Goal: Information Seeking & Learning: Learn about a topic

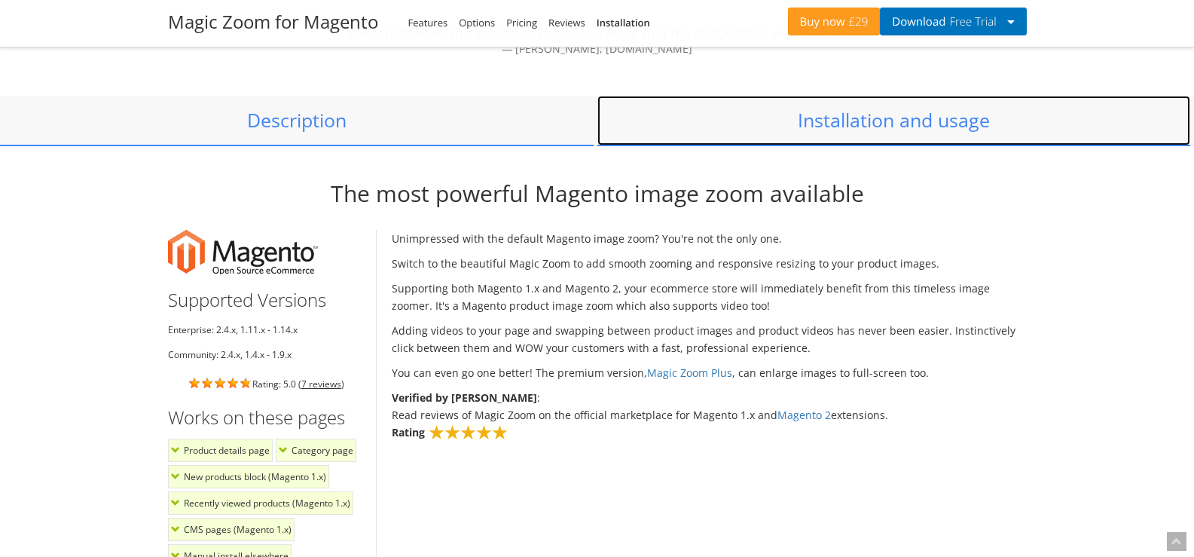
click at [900, 134] on link "Installation and usage" at bounding box center [894, 121] width 594 height 50
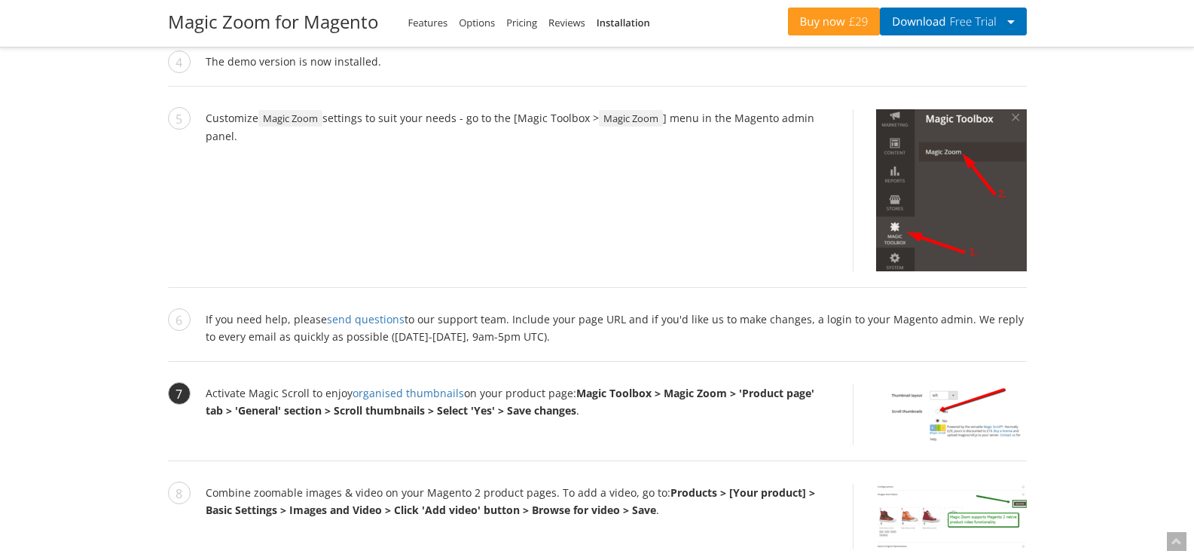
scroll to position [1900, 0]
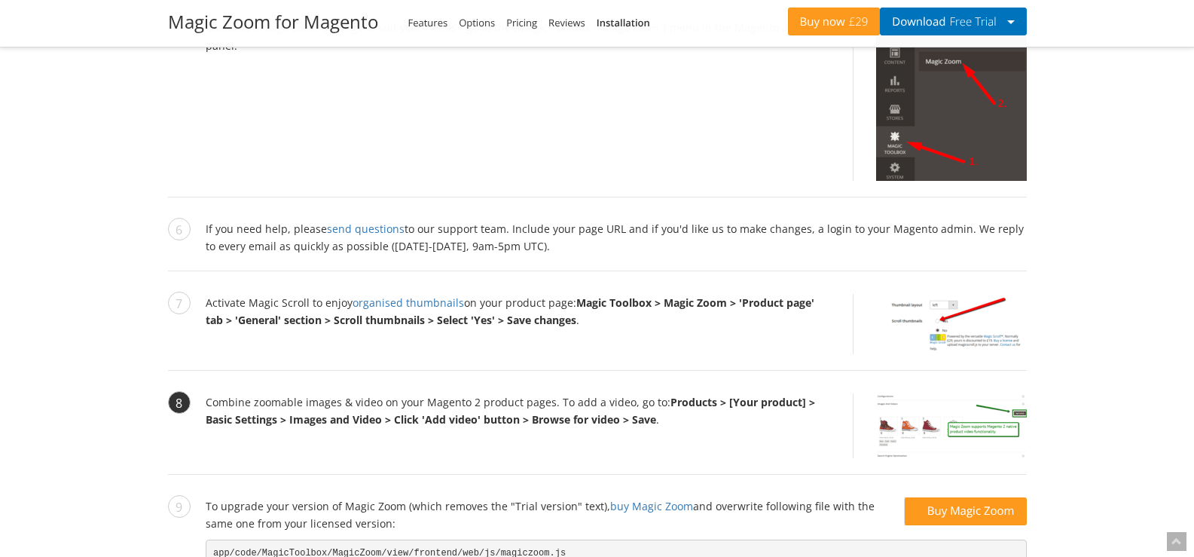
click at [228, 407] on li "Combine zoomable images & video on your Magento 2 product pages. To add a video…" at bounding box center [597, 433] width 859 height 81
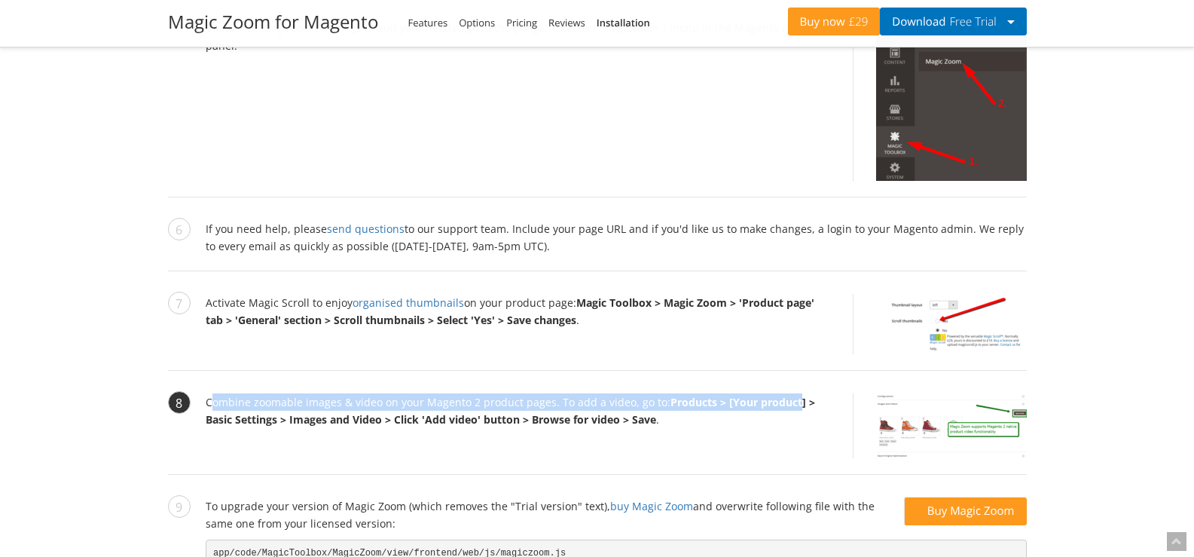
drag, startPoint x: 228, startPoint y: 407, endPoint x: 643, endPoint y: 414, distance: 415.1
click at [753, 399] on li "Combine zoomable images & video on your Magento 2 product pages. To add a video…" at bounding box center [597, 433] width 859 height 81
click at [957, 449] on img at bounding box center [951, 425] width 151 height 65
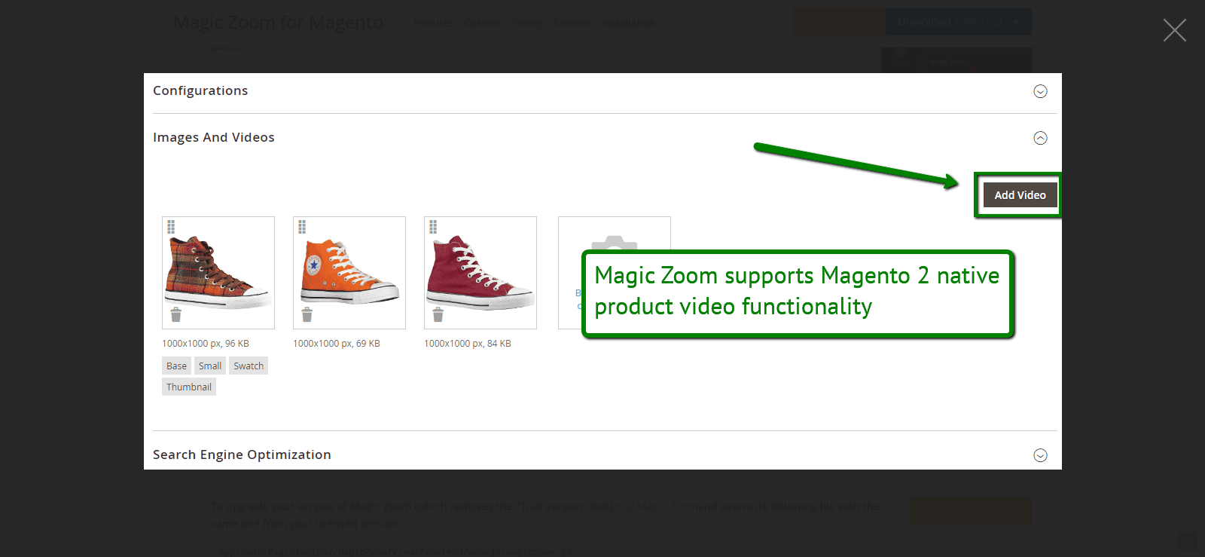
click at [1148, 392] on figure at bounding box center [602, 270] width 1205 height 511
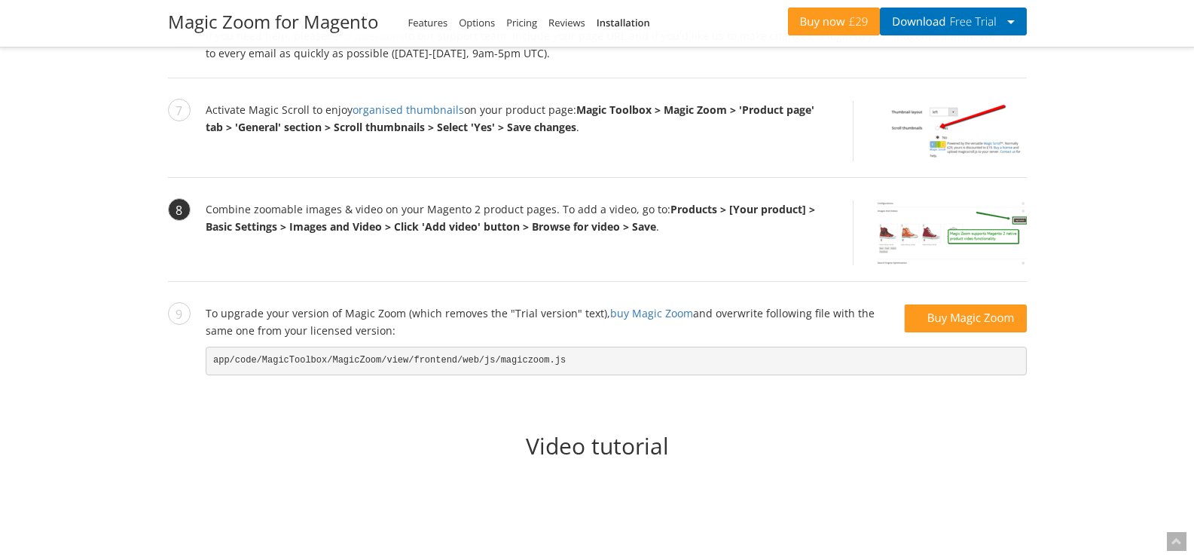
scroll to position [2081, 0]
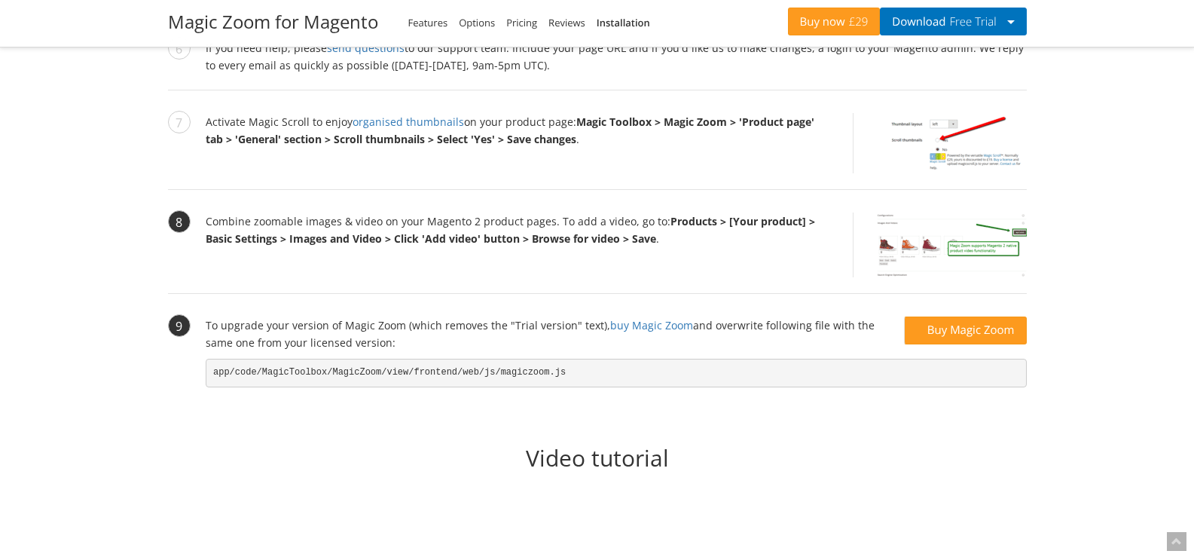
click at [628, 393] on li "Buy Magic Zoom To upgrade your version of Magic Zoom (which removes the "Trial …" at bounding box center [597, 363] width 859 height 94
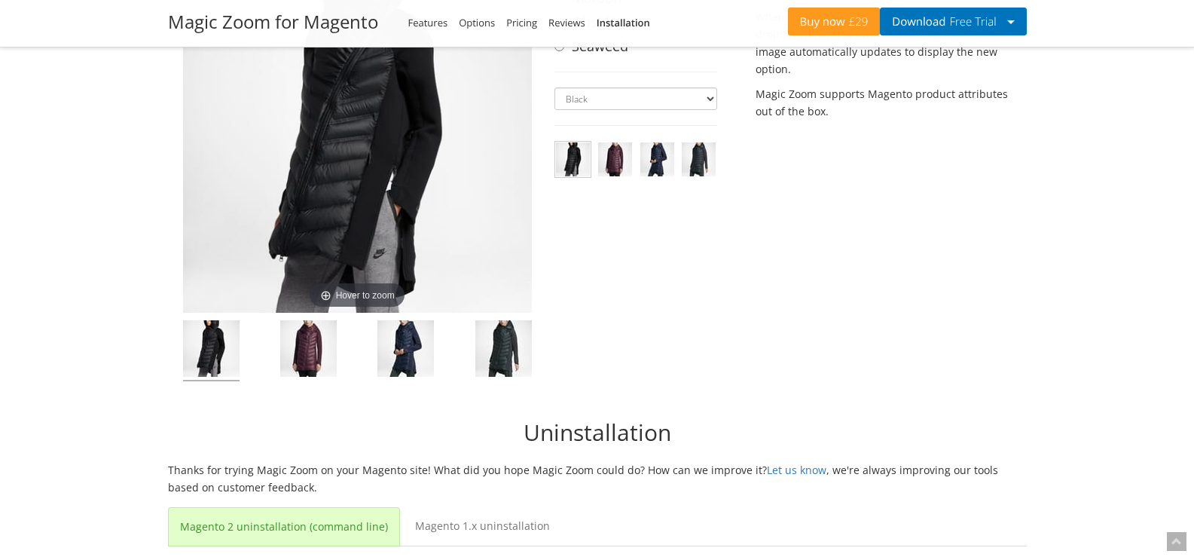
scroll to position [4973, 0]
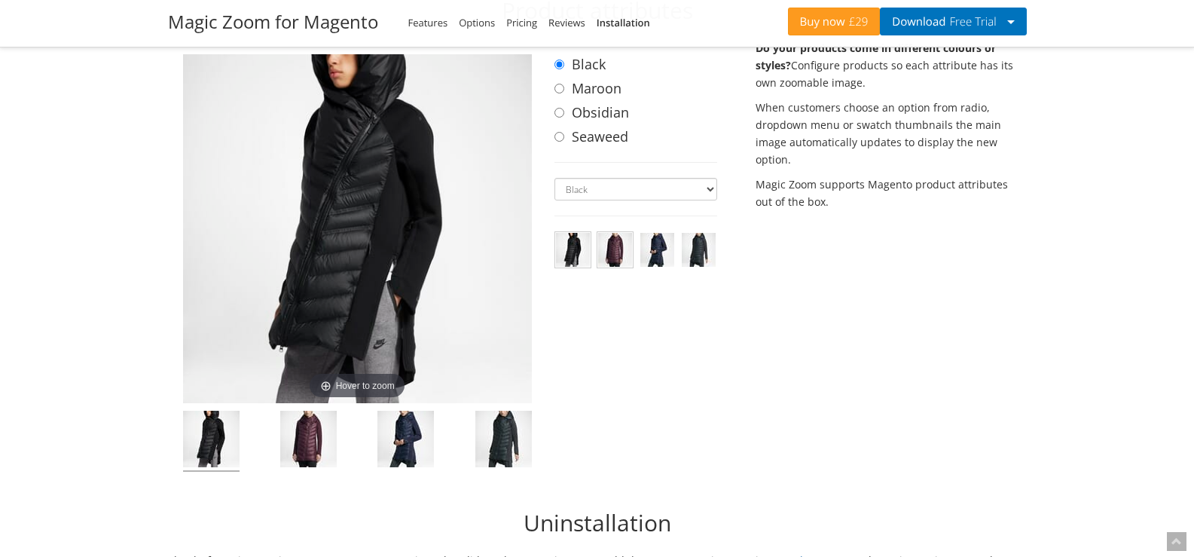
click at [610, 237] on img at bounding box center [615, 250] width 34 height 34
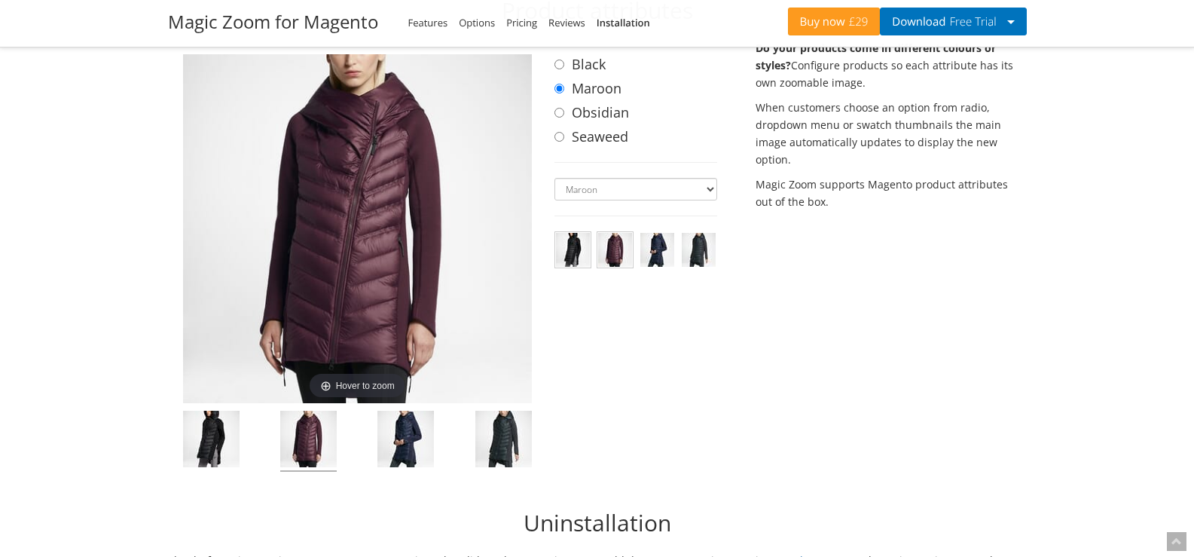
click at [572, 233] on img at bounding box center [573, 250] width 34 height 34
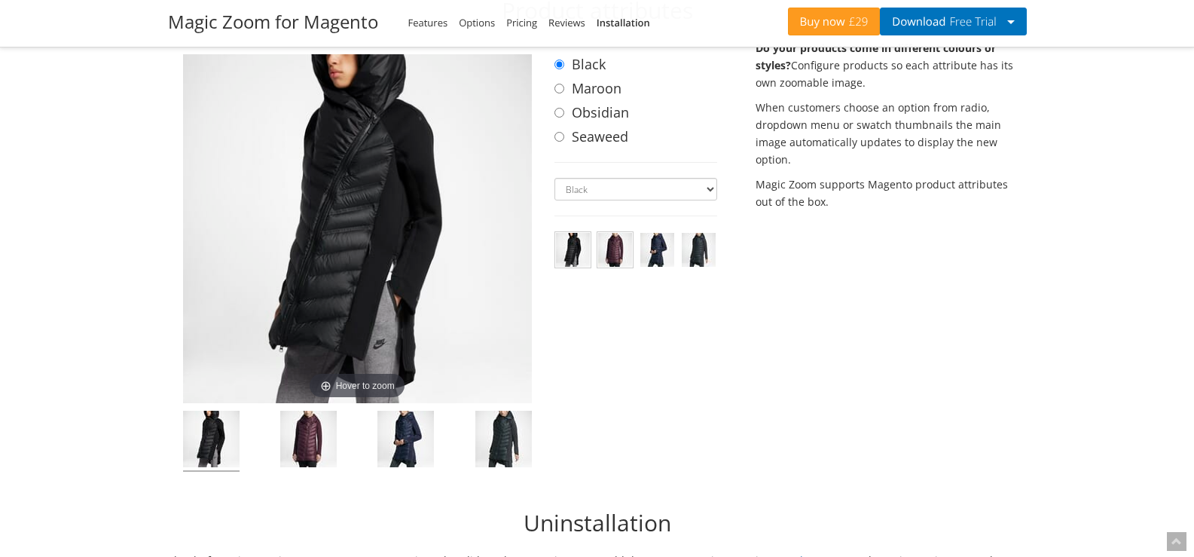
click at [612, 237] on img at bounding box center [615, 250] width 34 height 34
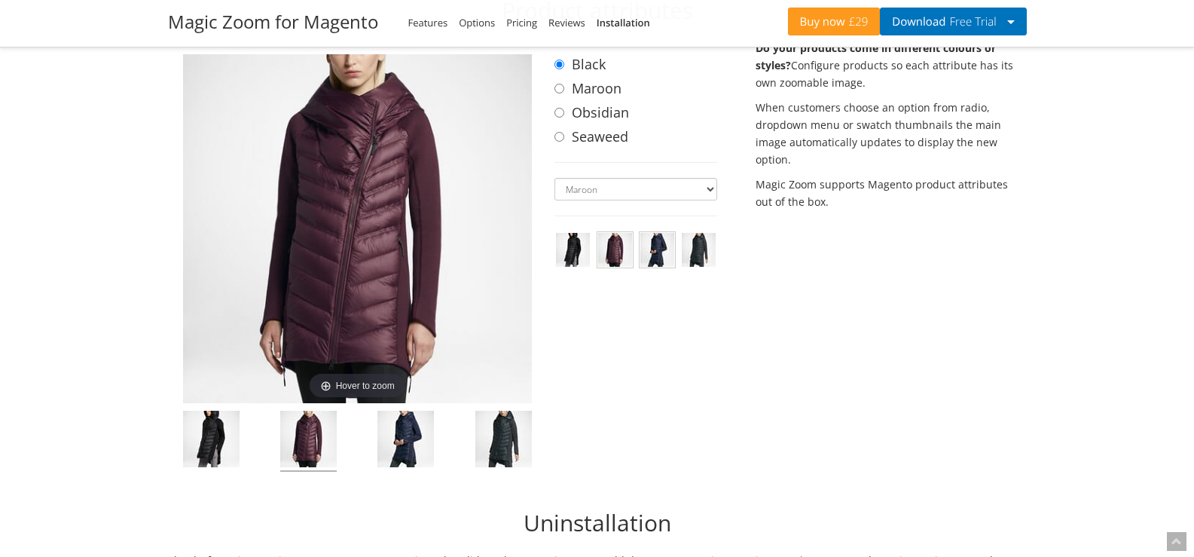
click at [662, 241] on img at bounding box center [657, 250] width 34 height 34
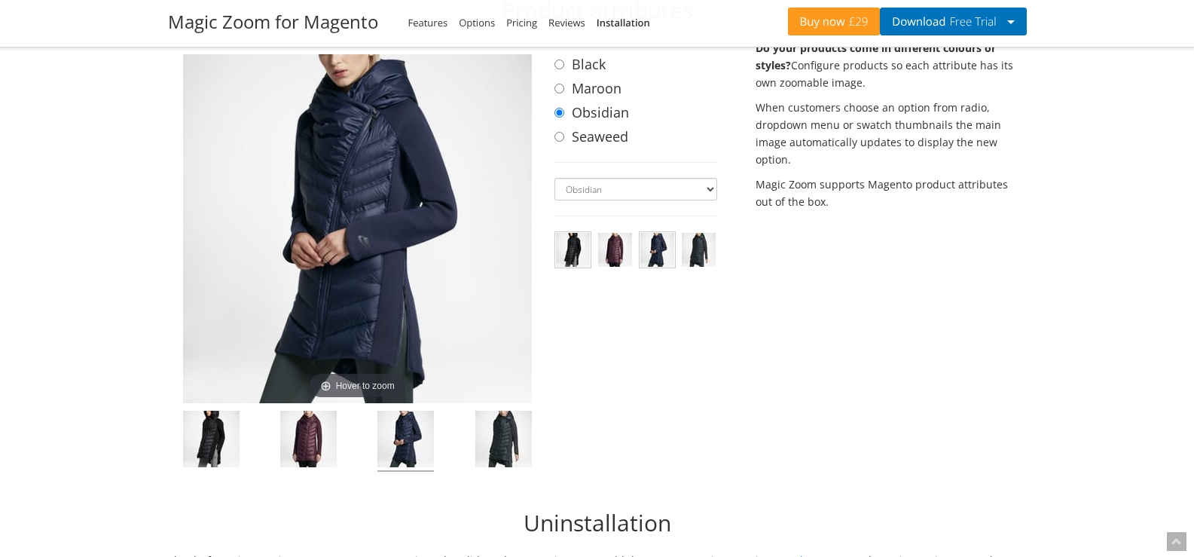
click at [577, 239] on img at bounding box center [573, 250] width 34 height 34
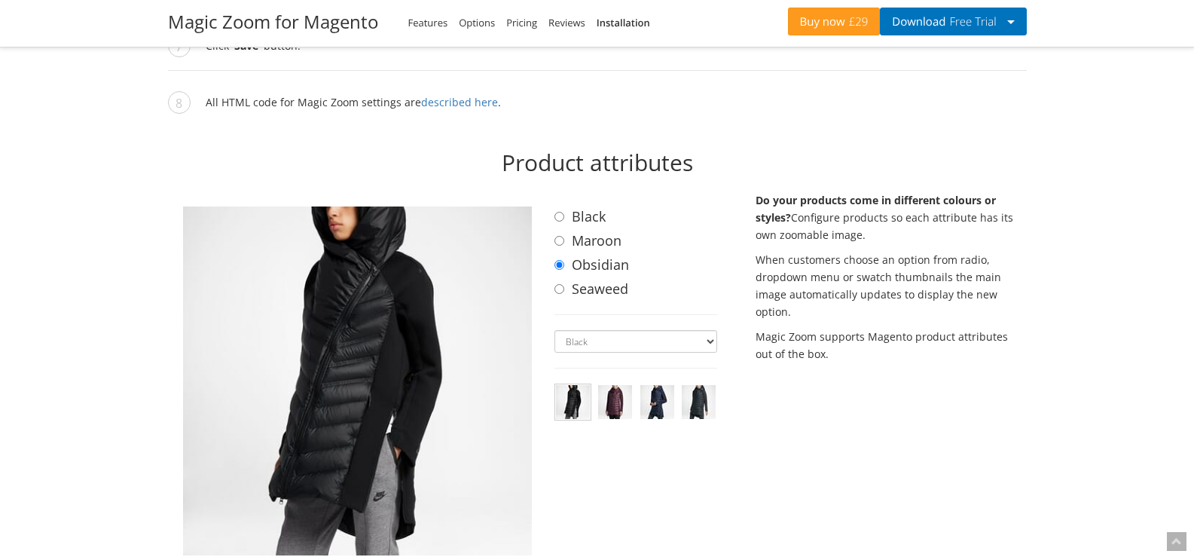
scroll to position [4792, 0]
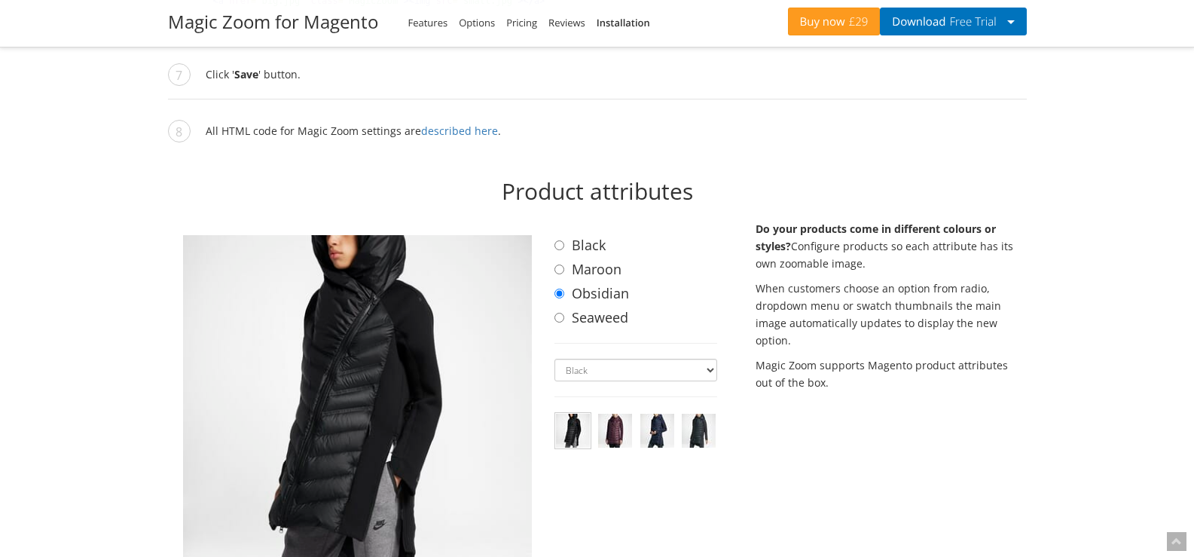
click at [759, 221] on strong "Do your products come in different colours or styles?" at bounding box center [876, 237] width 240 height 32
drag, startPoint x: 759, startPoint y: 213, endPoint x: 780, endPoint y: 230, distance: 27.4
click at [780, 230] on strong "Do your products come in different colours or styles?" at bounding box center [876, 237] width 240 height 32
click at [762, 221] on strong "Do your products come in different colours or styles?" at bounding box center [876, 237] width 240 height 32
drag, startPoint x: 762, startPoint y: 214, endPoint x: 984, endPoint y: 214, distance: 222.2
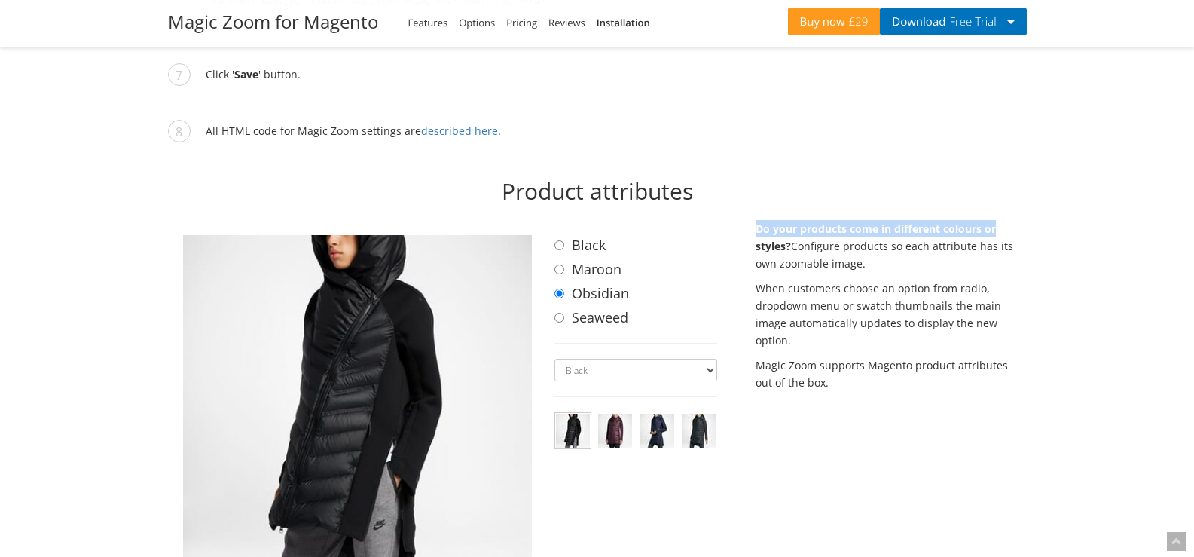
click at [984, 221] on strong "Do your products come in different colours or styles?" at bounding box center [876, 237] width 240 height 32
click at [806, 233] on p "Do your products come in different colours or styles? Configure products so eac…" at bounding box center [891, 246] width 271 height 52
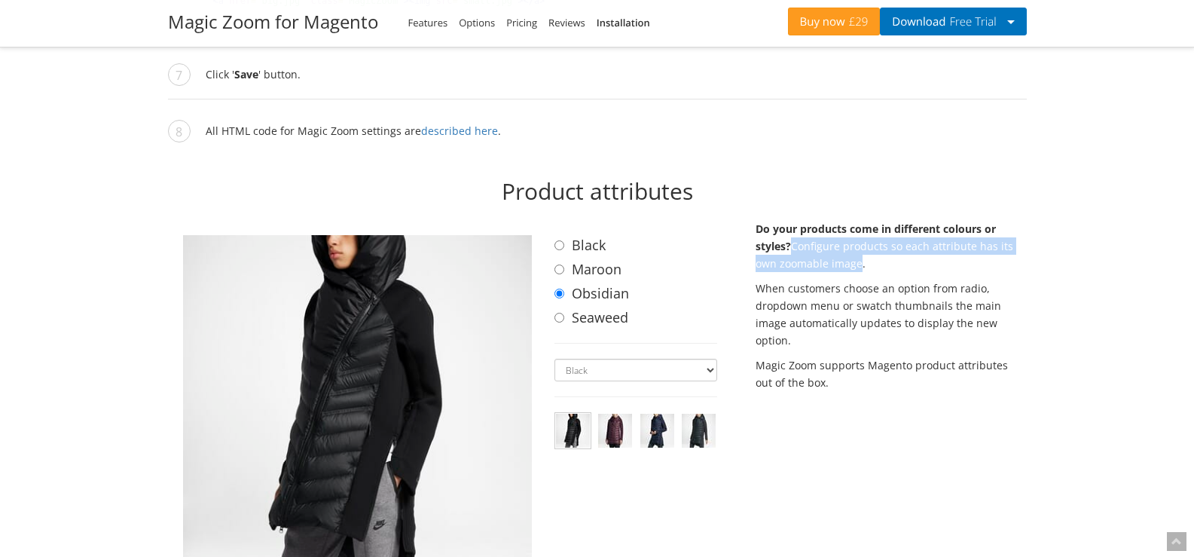
drag, startPoint x: 806, startPoint y: 233, endPoint x: 836, endPoint y: 243, distance: 31.7
click at [836, 243] on p "Do your products come in different colours or styles? Configure products so eac…" at bounding box center [891, 246] width 271 height 52
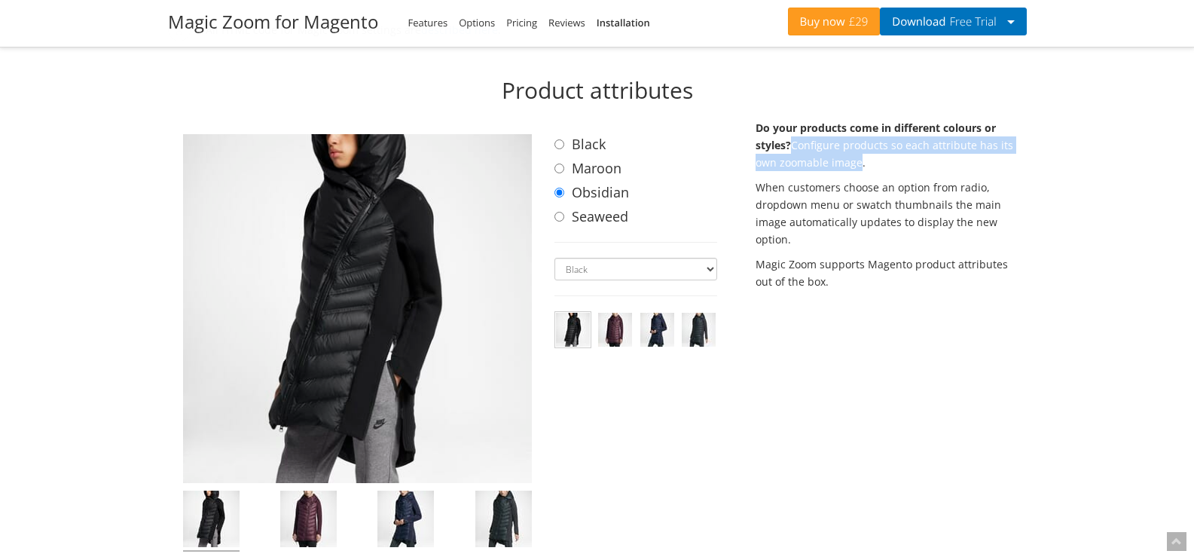
scroll to position [4883, 0]
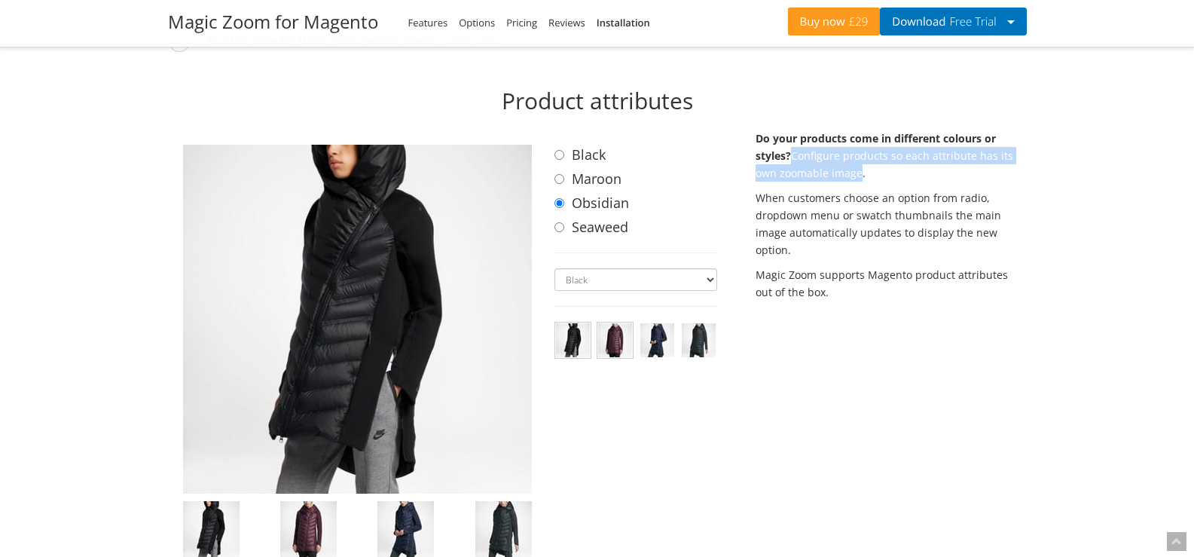
click at [624, 325] on img at bounding box center [615, 340] width 34 height 34
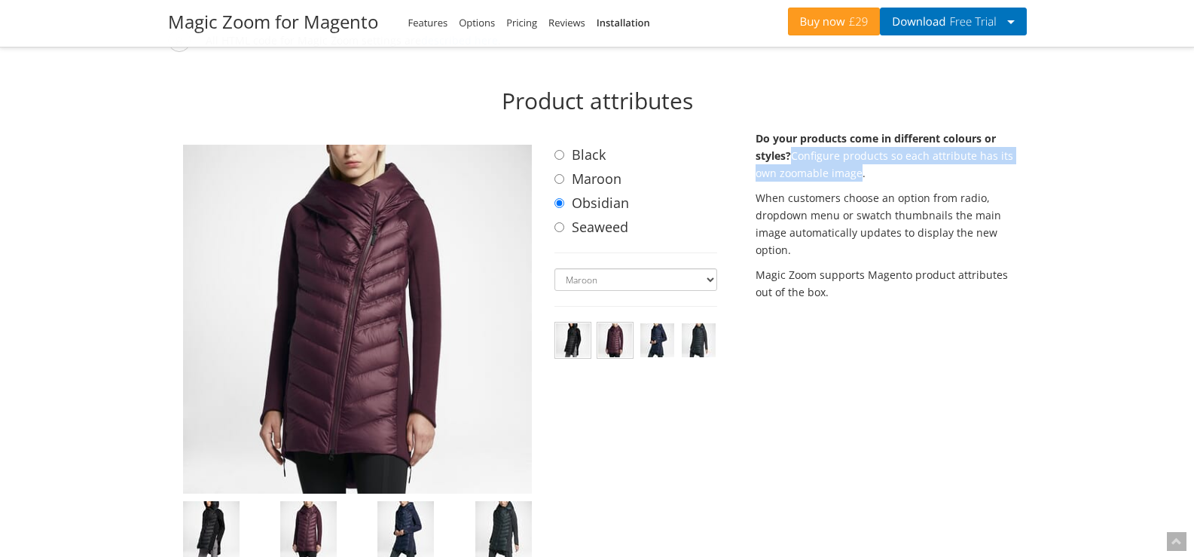
click at [578, 328] on img at bounding box center [573, 340] width 34 height 34
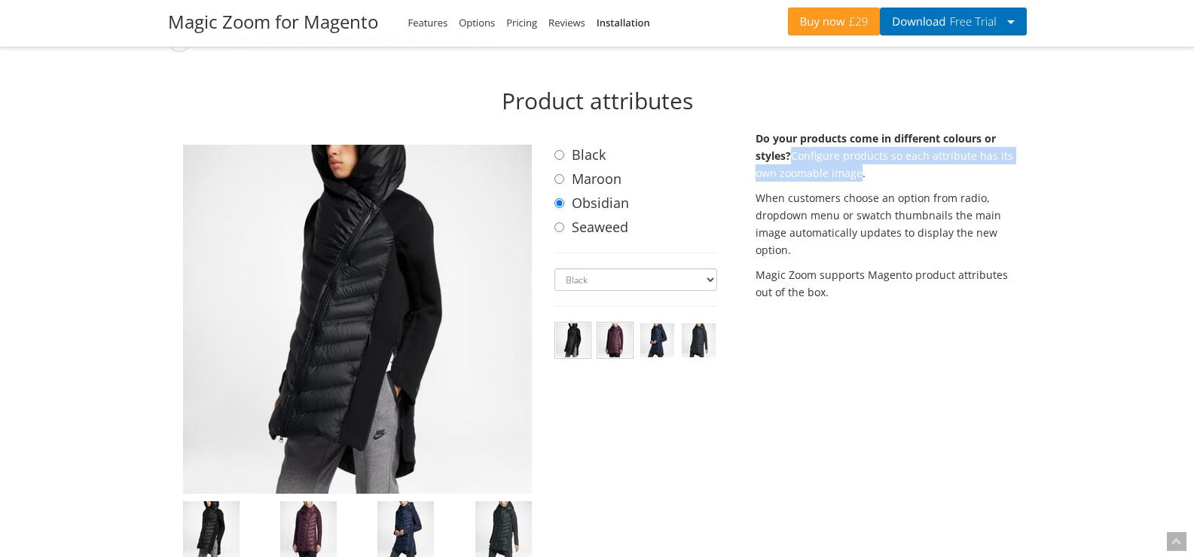
click at [609, 332] on img at bounding box center [615, 340] width 34 height 34
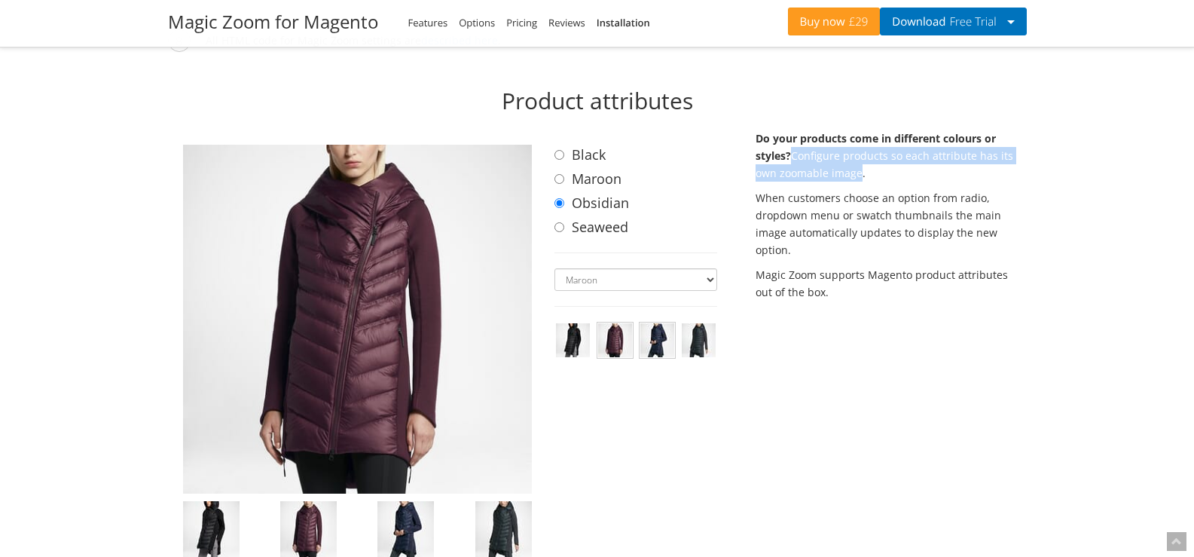
click at [658, 332] on img at bounding box center [657, 340] width 34 height 34
select select "obsidian"
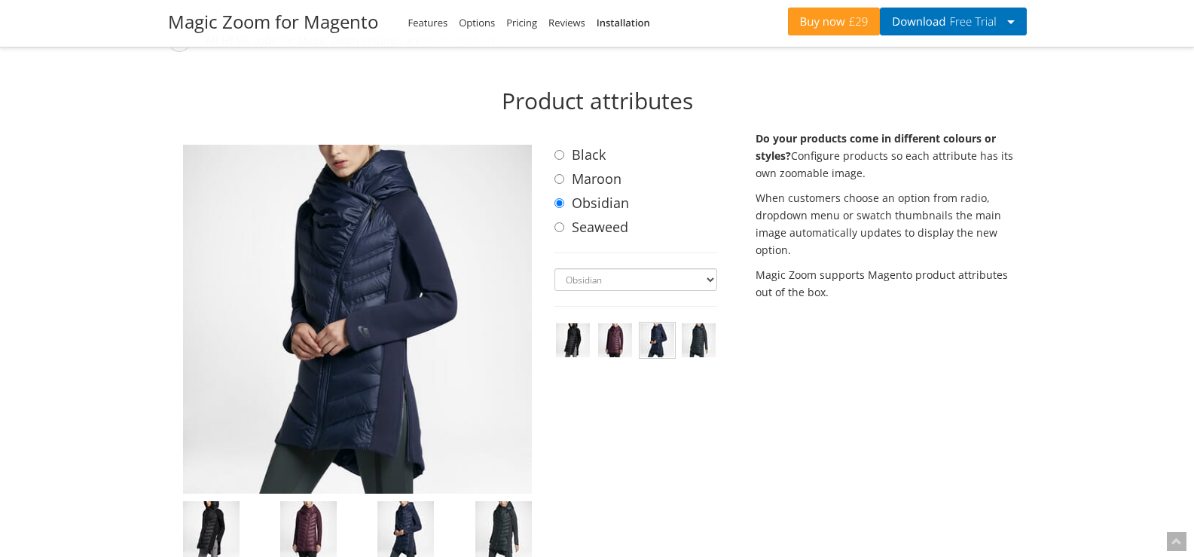
click at [596, 145] on label "Black" at bounding box center [635, 155] width 163 height 20
click at [564, 150] on input "Black" at bounding box center [559, 155] width 10 height 10
radio input "true"
select select "black"
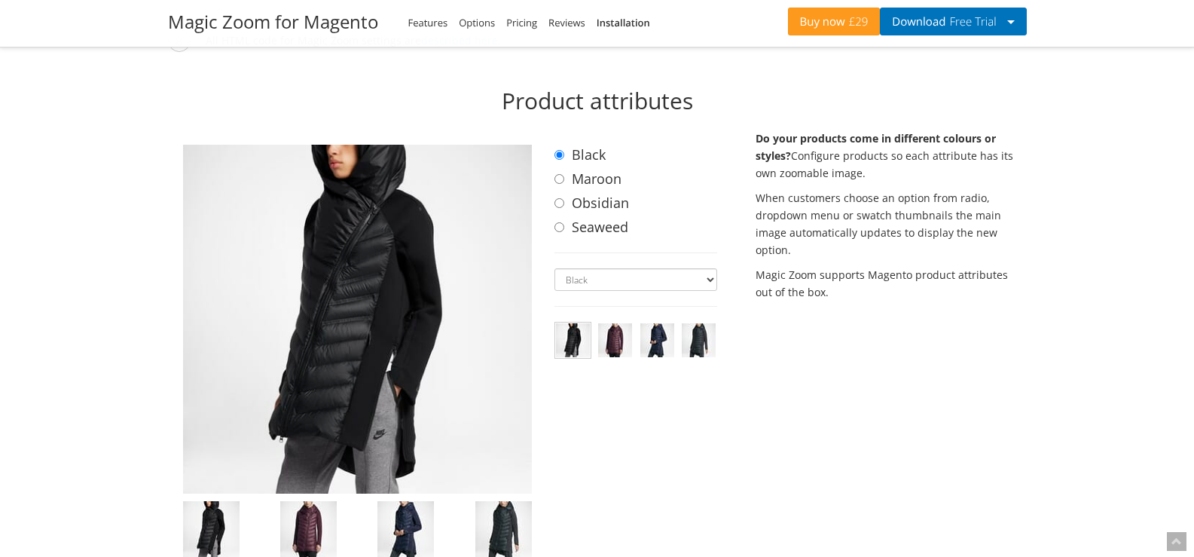
click at [598, 169] on label "Maroon" at bounding box center [635, 179] width 163 height 20
click at [564, 174] on input "Maroon" at bounding box center [559, 179] width 10 height 10
radio input "true"
select select "maroon"
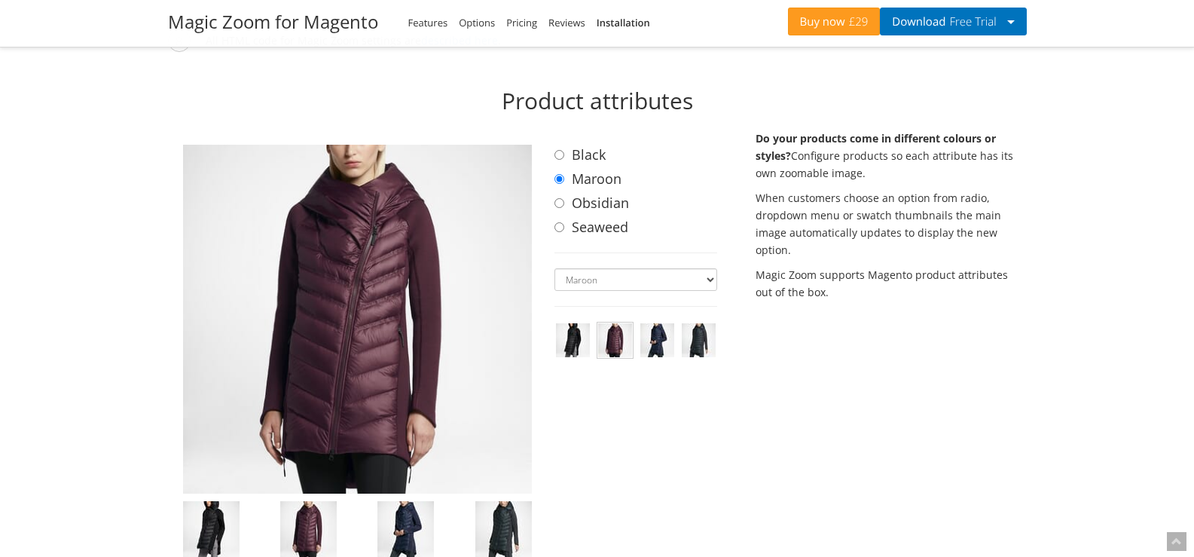
click at [598, 193] on label "Obsidian" at bounding box center [635, 203] width 163 height 20
click at [564, 198] on input "Obsidian" at bounding box center [559, 203] width 10 height 10
radio input "true"
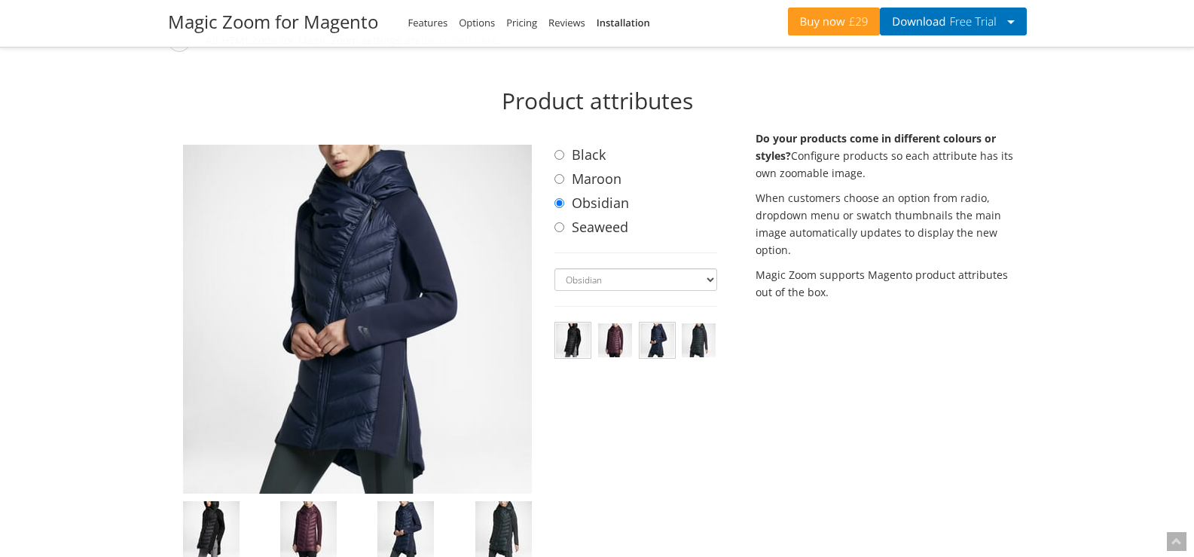
click at [573, 323] on img at bounding box center [573, 340] width 34 height 34
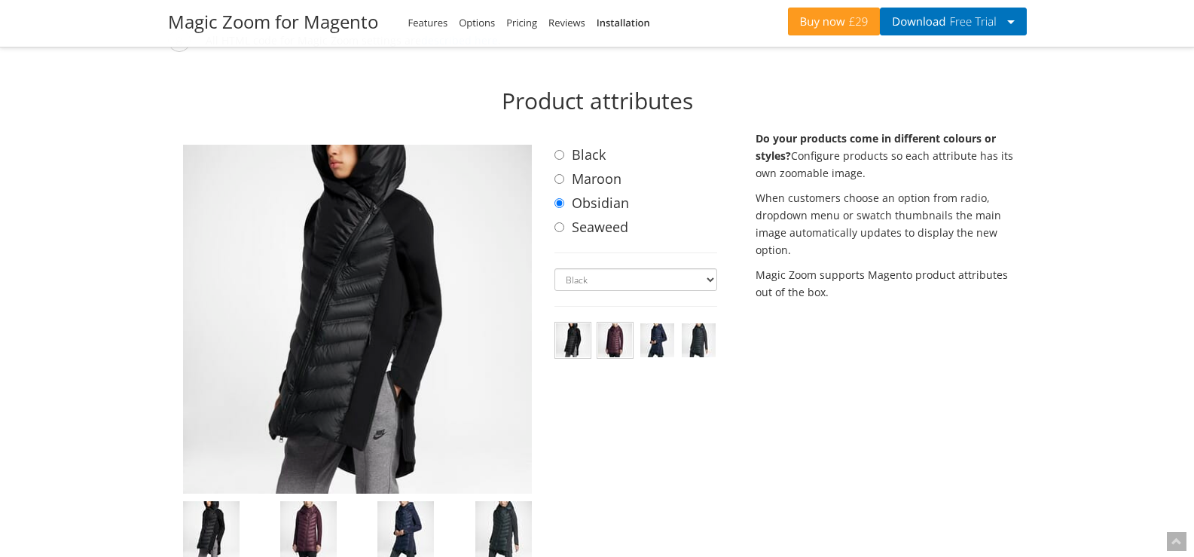
click at [618, 323] on img at bounding box center [615, 340] width 34 height 34
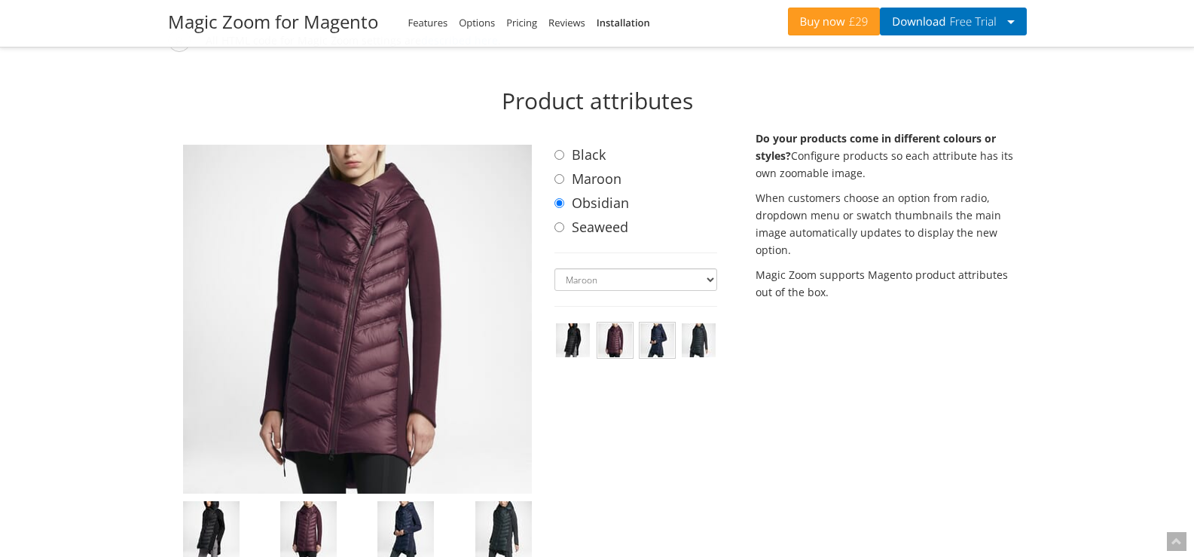
click at [649, 326] on img at bounding box center [657, 340] width 34 height 34
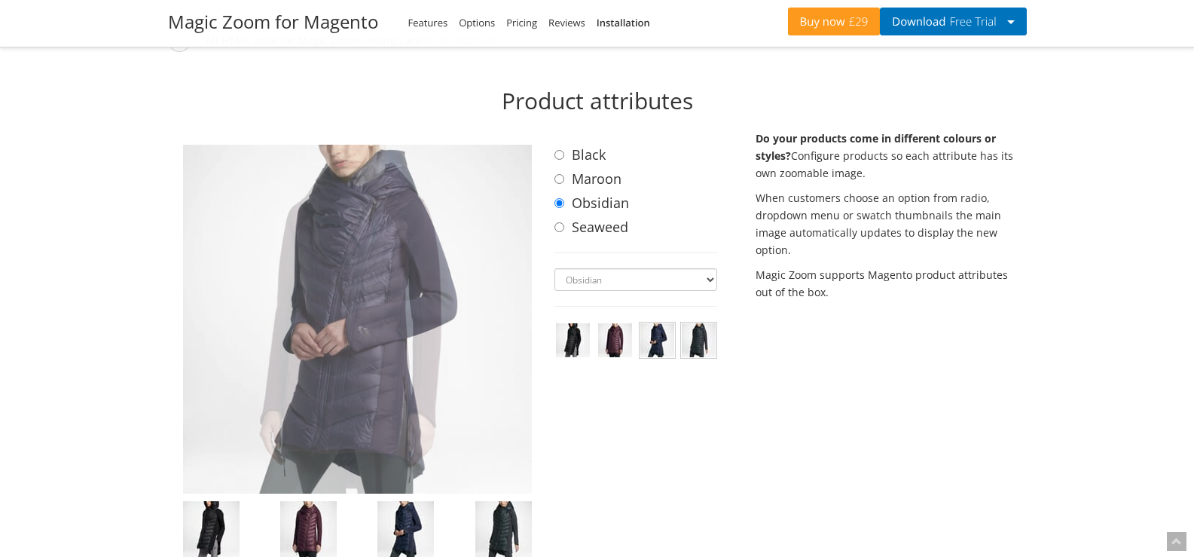
click at [688, 331] on img at bounding box center [699, 340] width 34 height 34
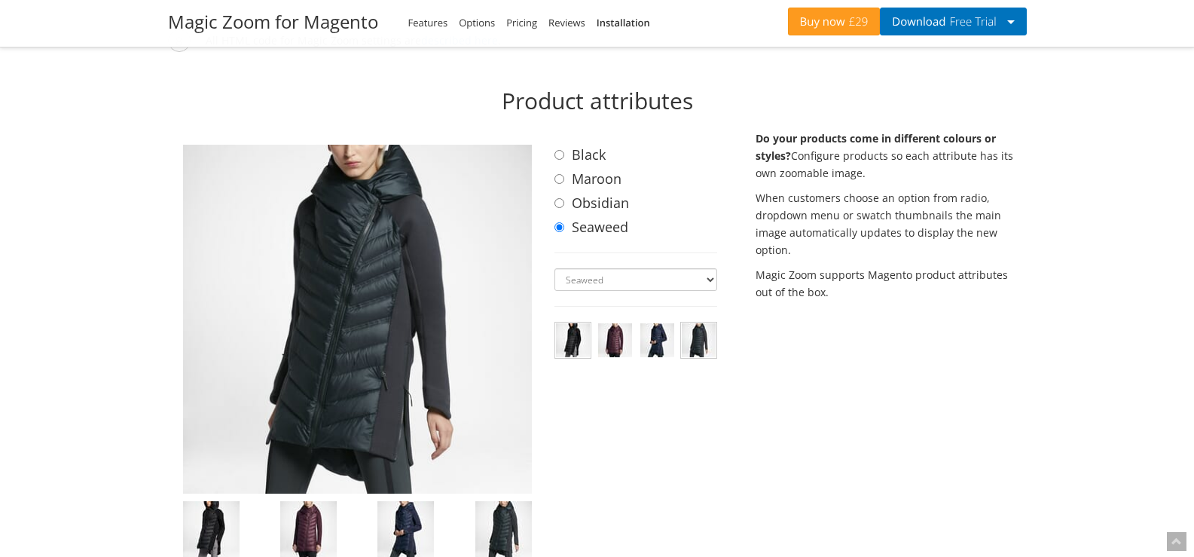
click at [579, 332] on img at bounding box center [573, 340] width 34 height 34
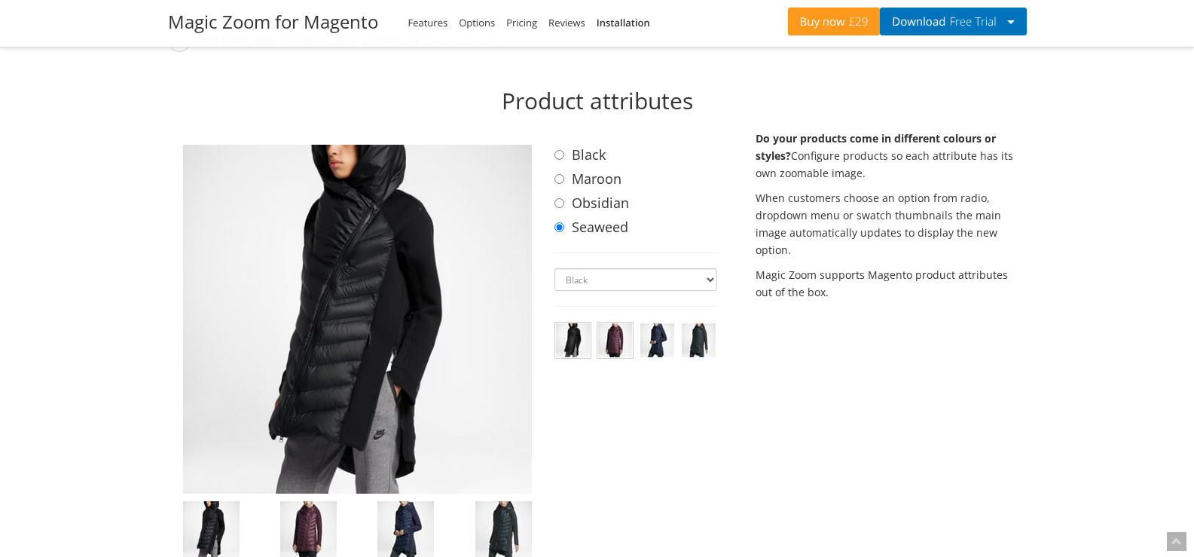
click at [608, 334] on img at bounding box center [615, 340] width 34 height 34
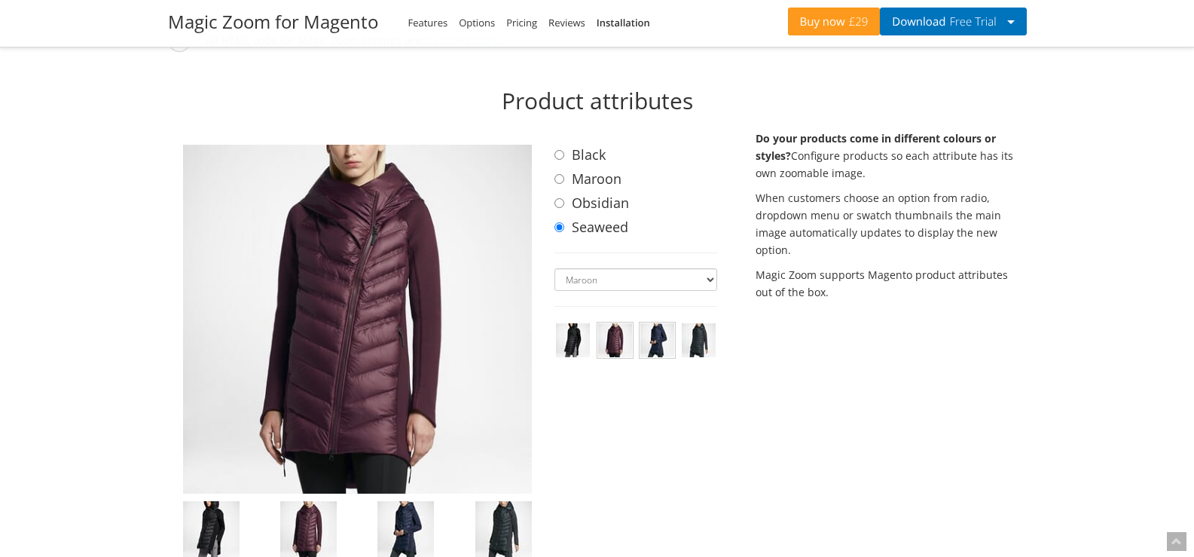
click at [655, 333] on img at bounding box center [657, 340] width 34 height 34
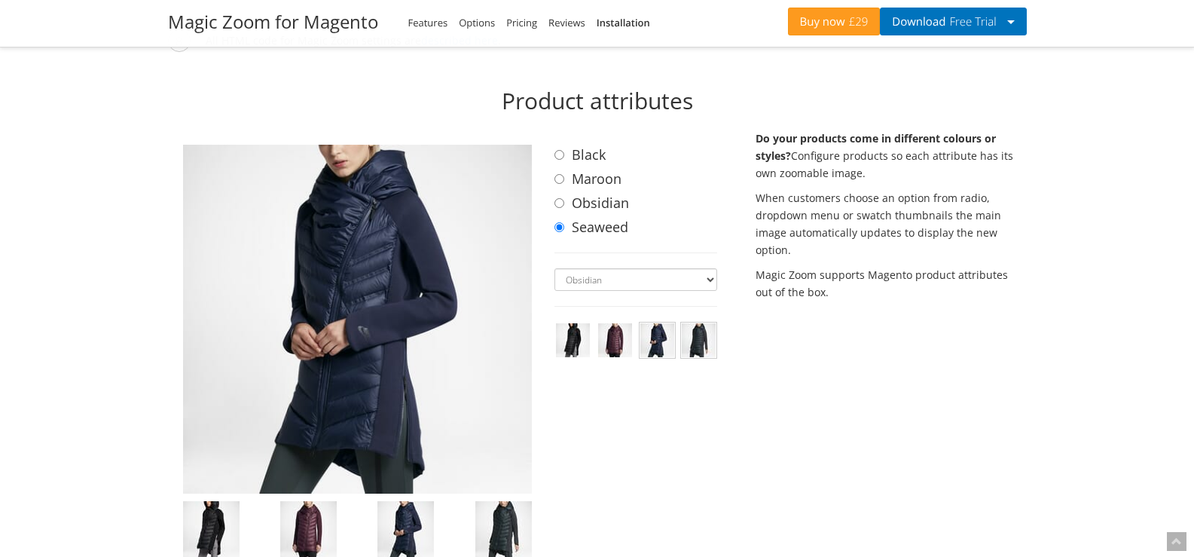
click at [698, 331] on img at bounding box center [699, 340] width 34 height 34
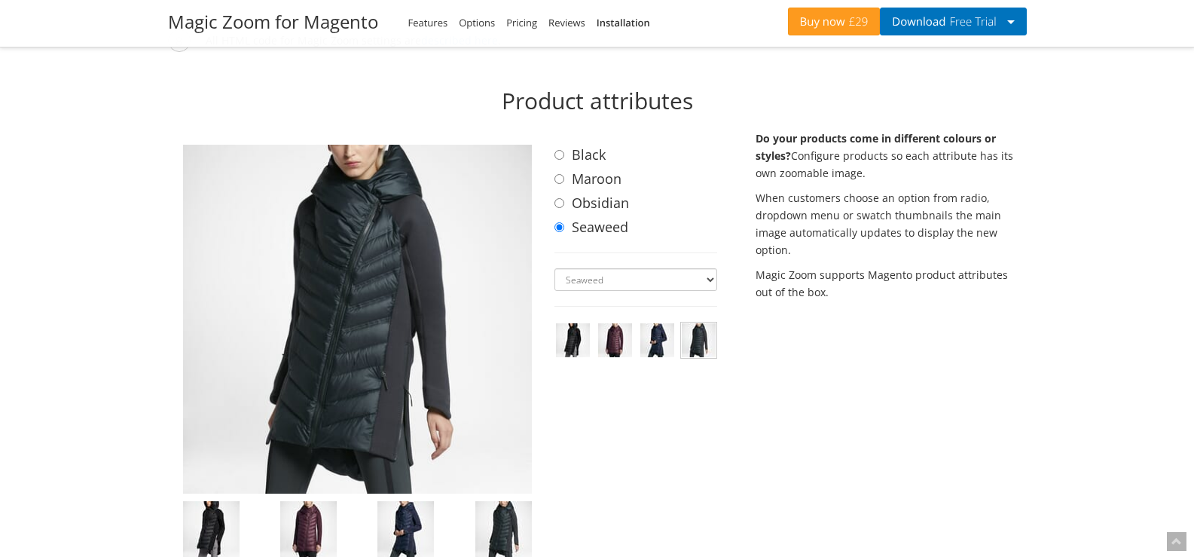
click at [805, 140] on p "Do your products come in different colours or styles? Configure products so eac…" at bounding box center [891, 156] width 271 height 52
drag, startPoint x: 805, startPoint y: 140, endPoint x: 940, endPoint y: 145, distance: 134.9
click at [940, 145] on p "Do your products come in different colours or styles? Configure products so eac…" at bounding box center [891, 156] width 271 height 52
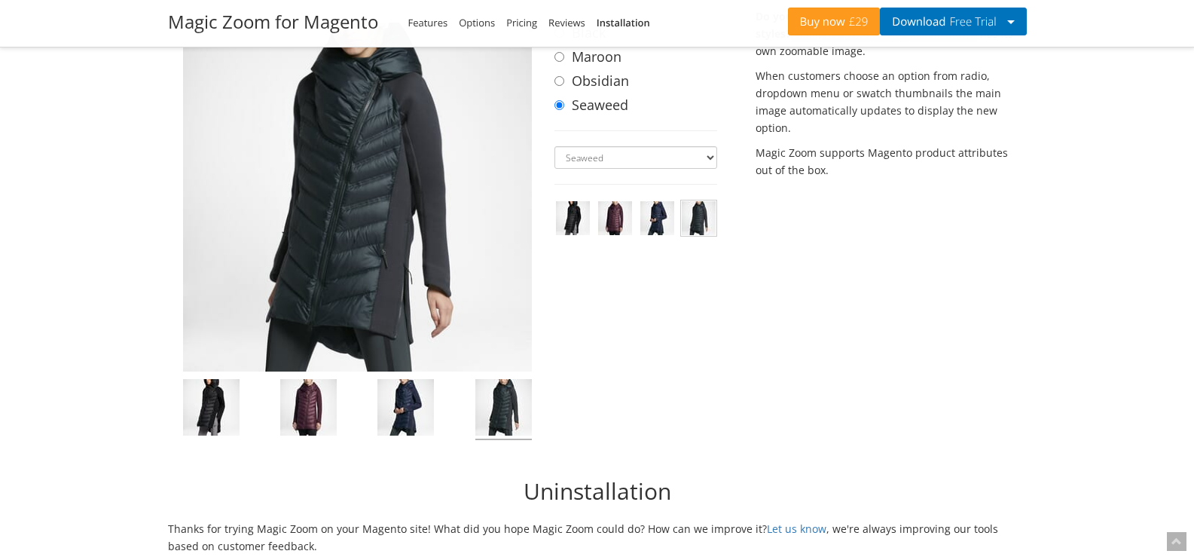
scroll to position [4973, 0]
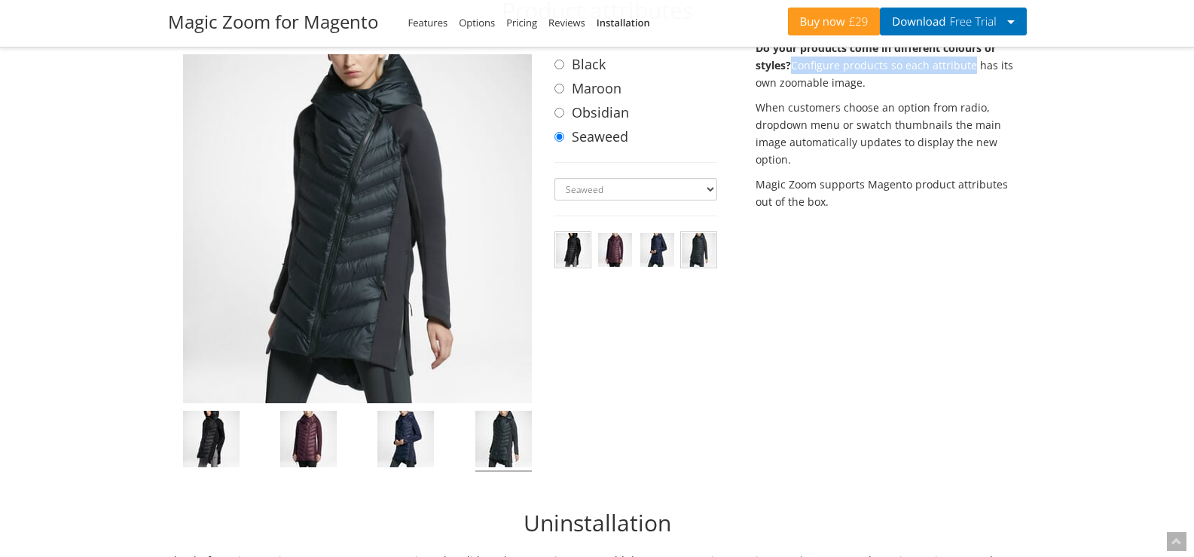
click at [579, 238] on img at bounding box center [573, 250] width 34 height 34
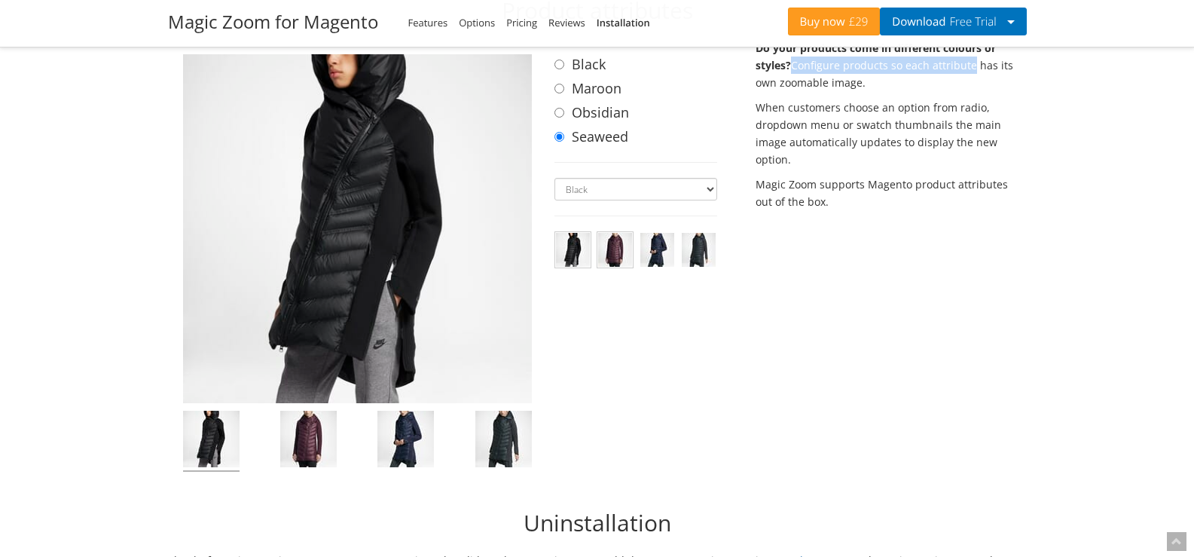
click at [614, 237] on img at bounding box center [615, 250] width 34 height 34
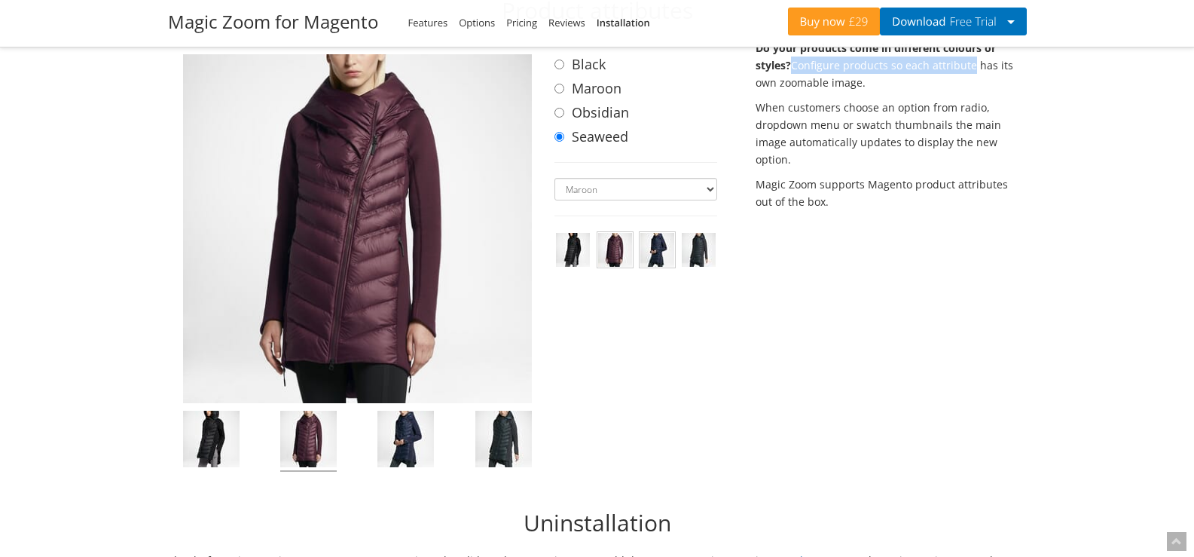
click at [650, 238] on img at bounding box center [657, 250] width 34 height 34
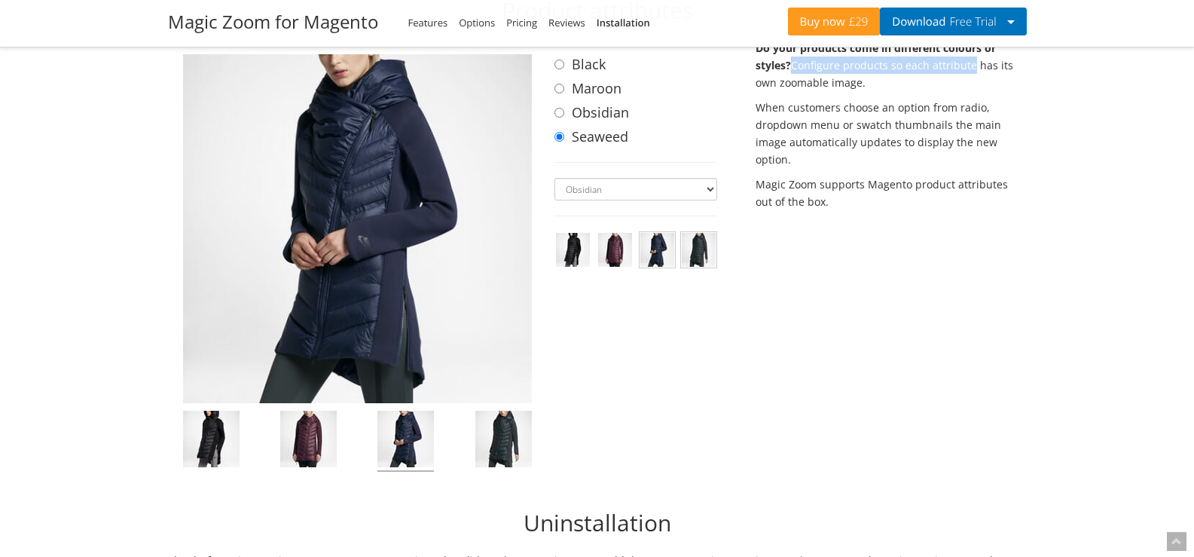
click at [693, 240] on img at bounding box center [699, 250] width 34 height 34
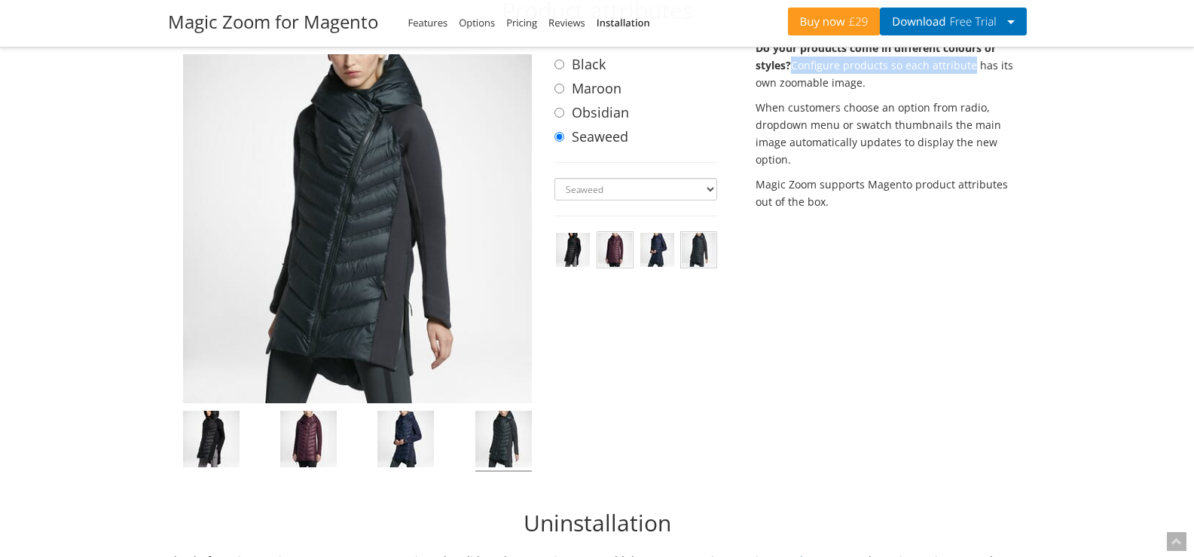
click at [612, 234] on img at bounding box center [615, 250] width 34 height 34
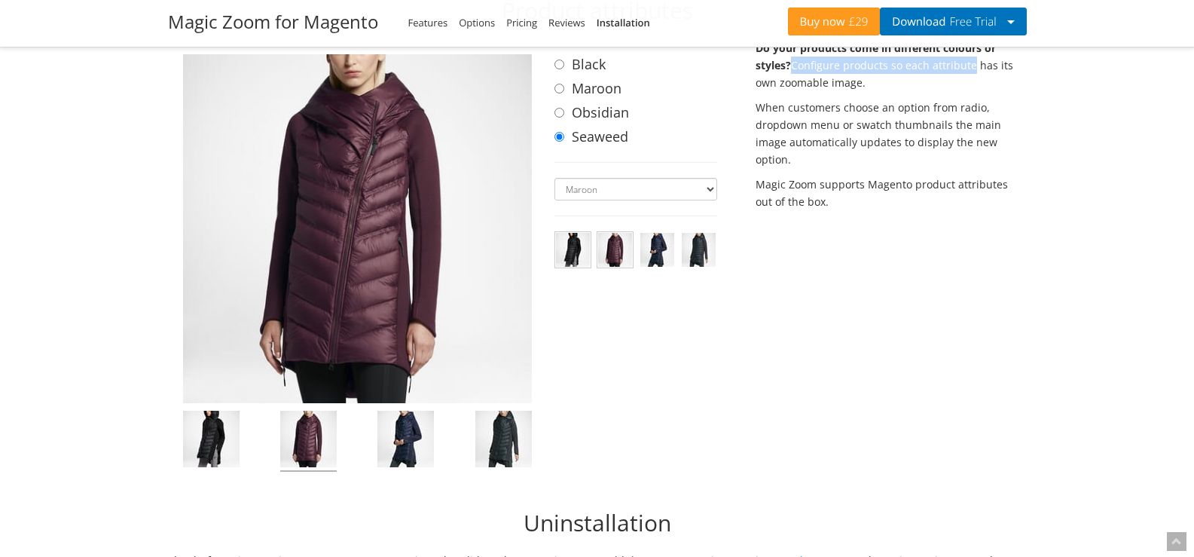
click at [575, 233] on img at bounding box center [573, 250] width 34 height 34
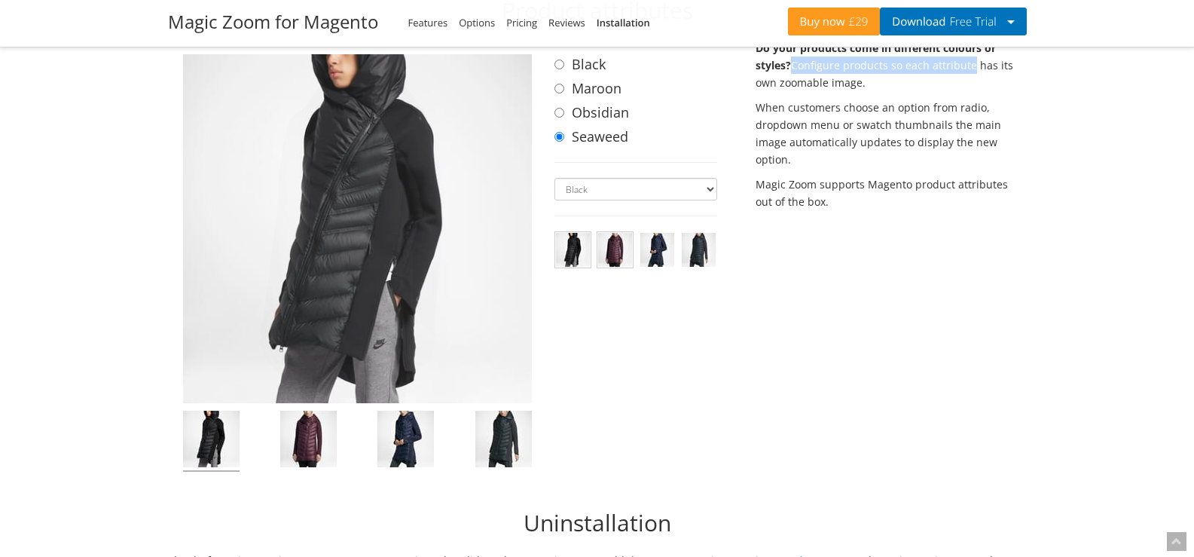
click at [619, 235] on img at bounding box center [615, 250] width 34 height 34
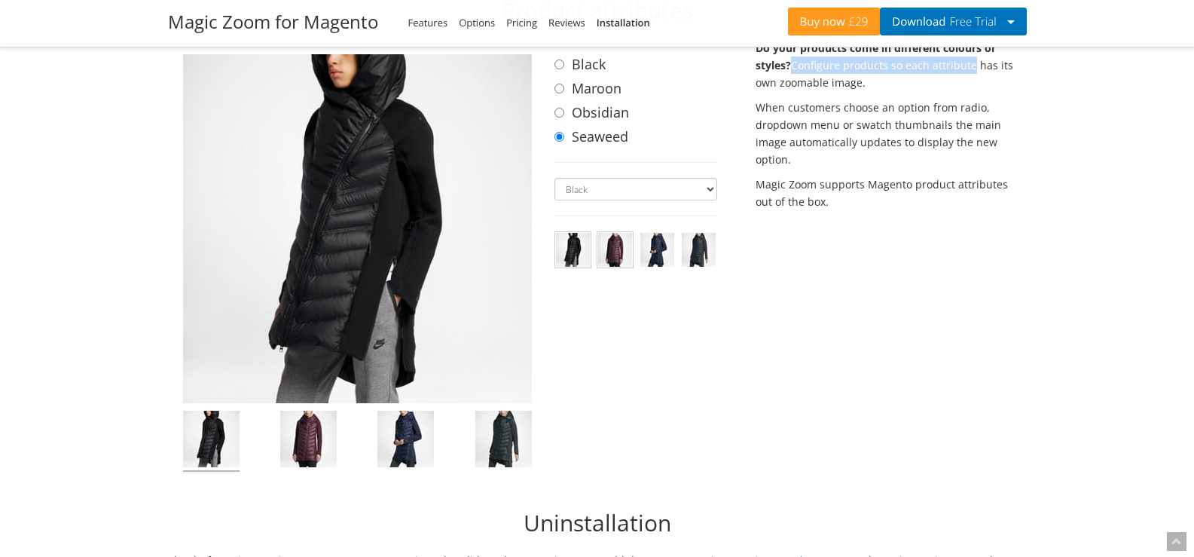
select select "maroon"
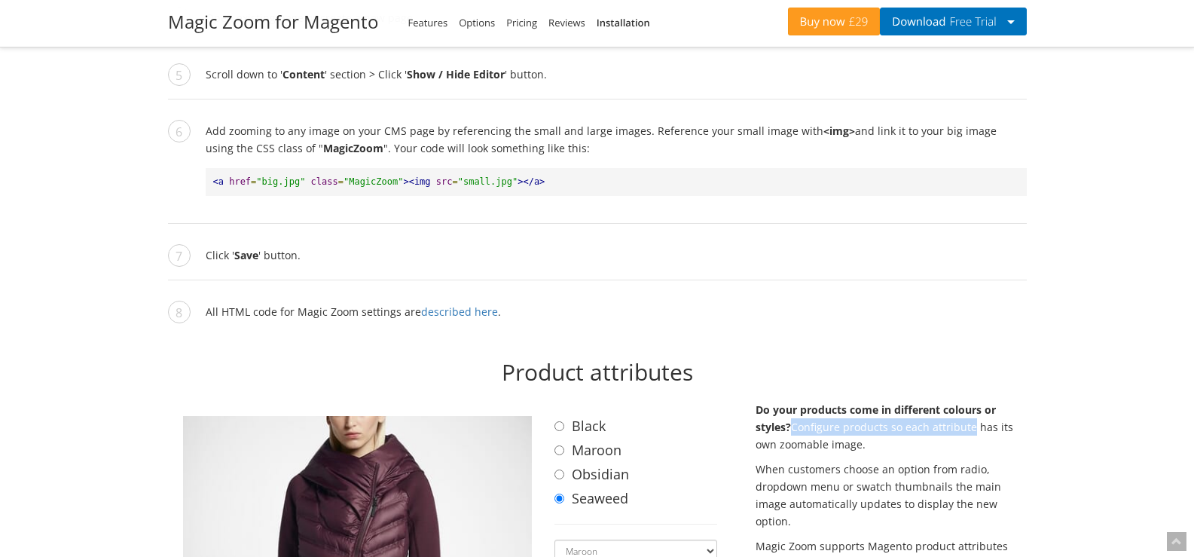
scroll to position [4521, 0]
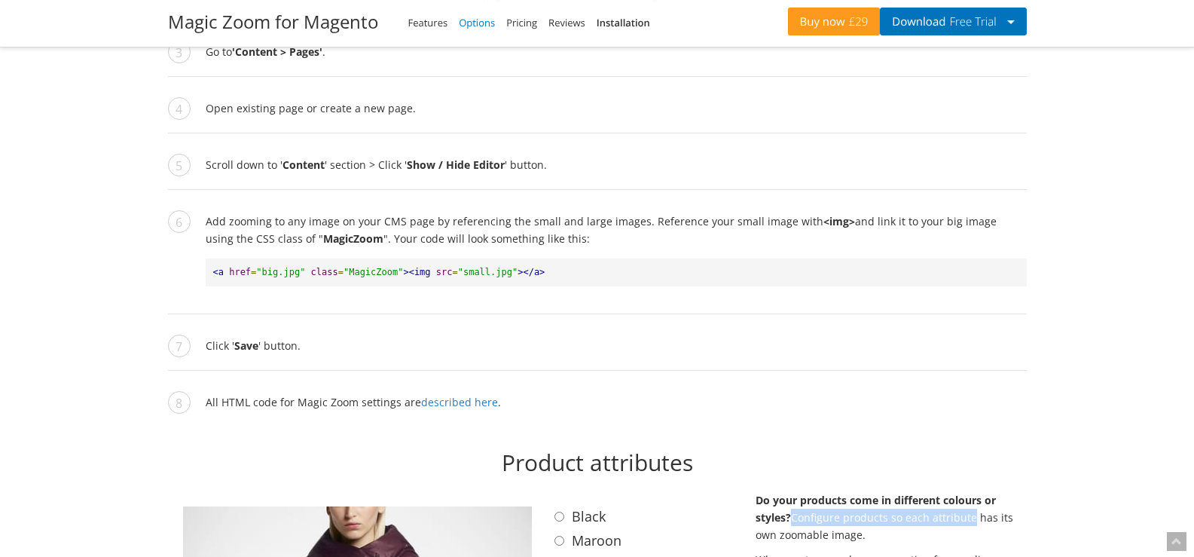
click at [474, 23] on link "Options" at bounding box center [477, 23] width 36 height 14
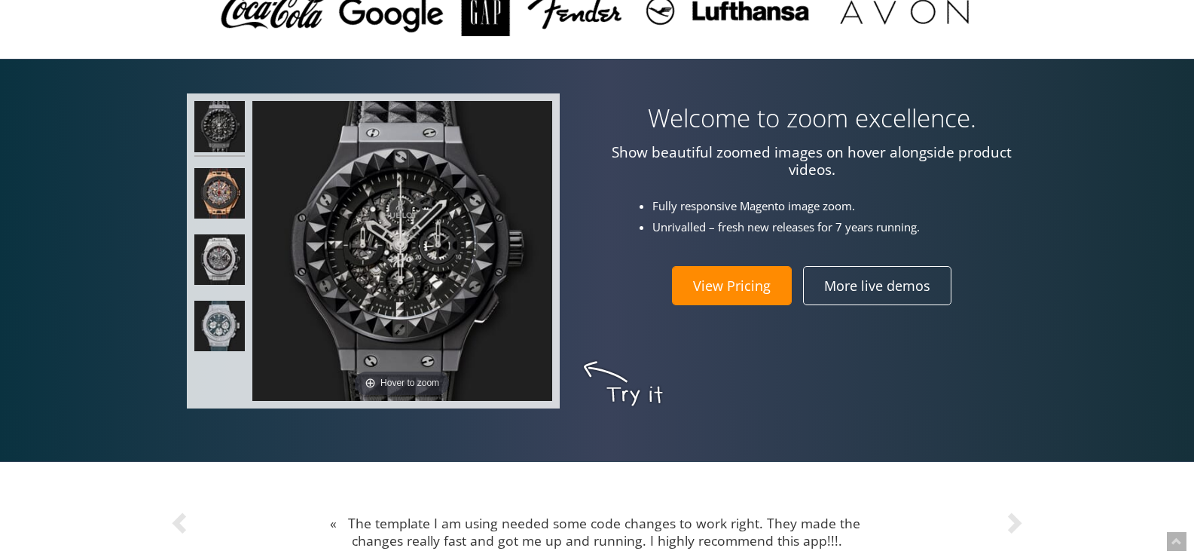
scroll to position [0, 0]
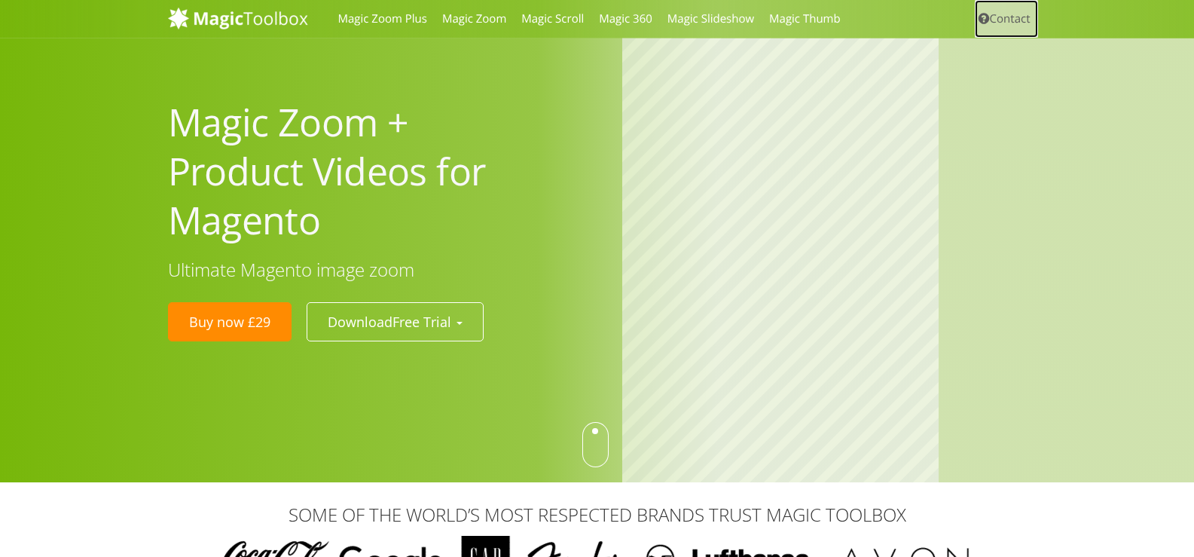
click at [997, 14] on link "Contact" at bounding box center [1006, 19] width 63 height 38
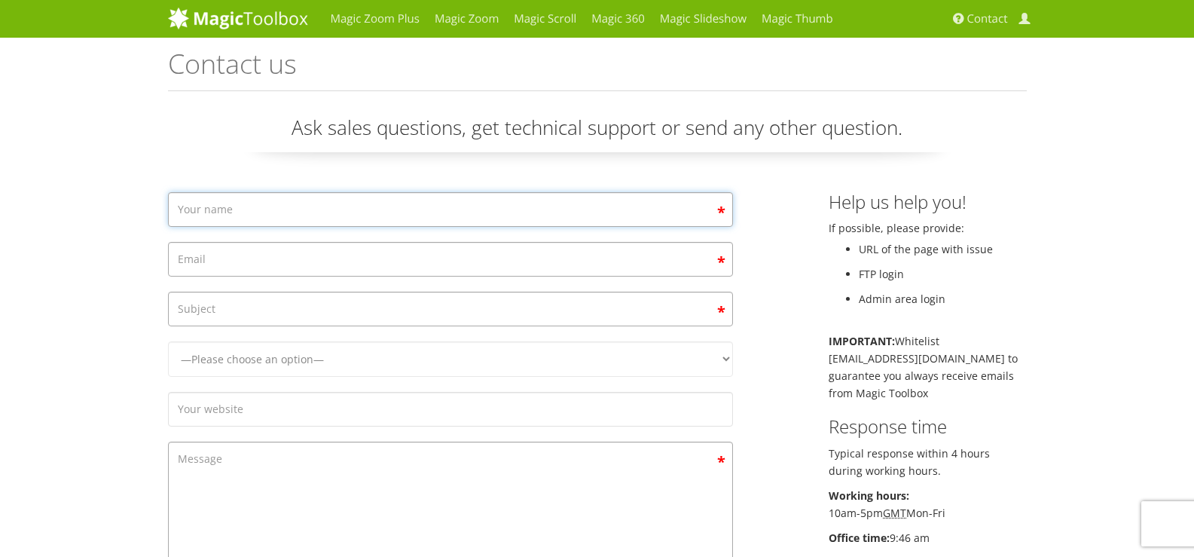
click at [368, 223] on input "Contact form" at bounding box center [450, 209] width 565 height 35
click at [364, 257] on input "Contact form" at bounding box center [450, 259] width 565 height 35
click at [346, 297] on input "Contact form" at bounding box center [450, 309] width 565 height 35
drag, startPoint x: 702, startPoint y: 353, endPoint x: 0, endPoint y: 413, distance: 704.6
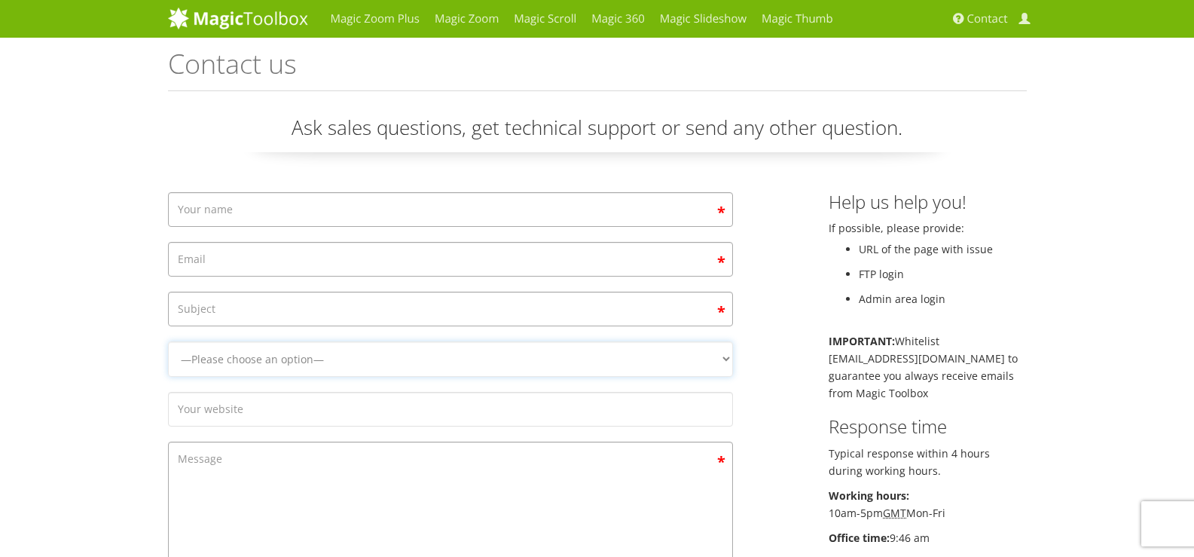
click at [0, 414] on div "Magic Zoom Plus Magic Zoom Magic Scroll Magic 360 Magic Slideshow Magic Thumb C…" at bounding box center [597, 502] width 1194 height 1004
click at [461, 20] on link "Magic Zoom" at bounding box center [466, 19] width 79 height 38
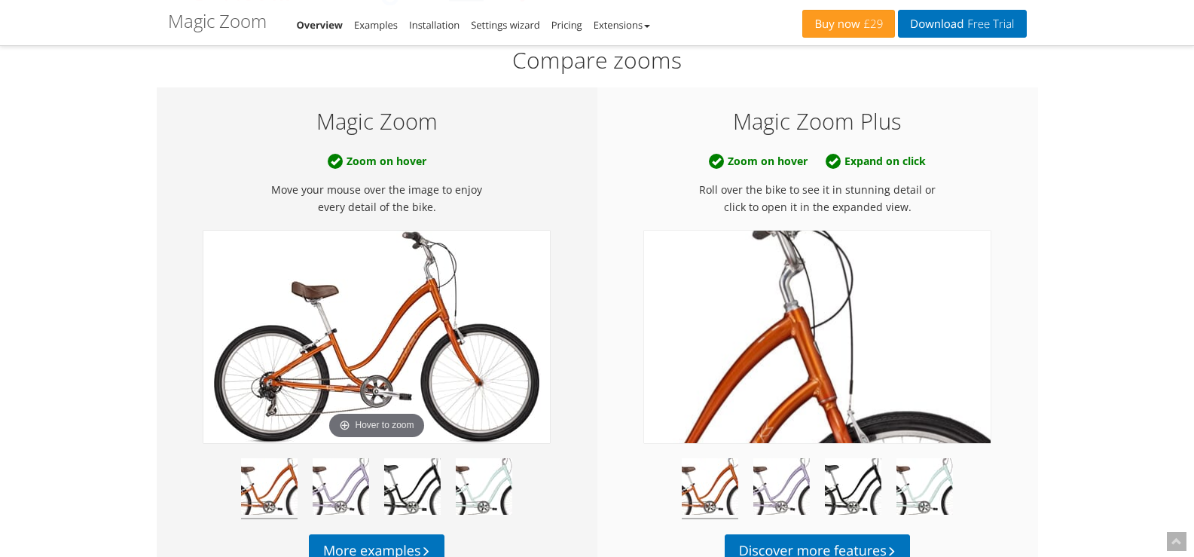
scroll to position [723, 0]
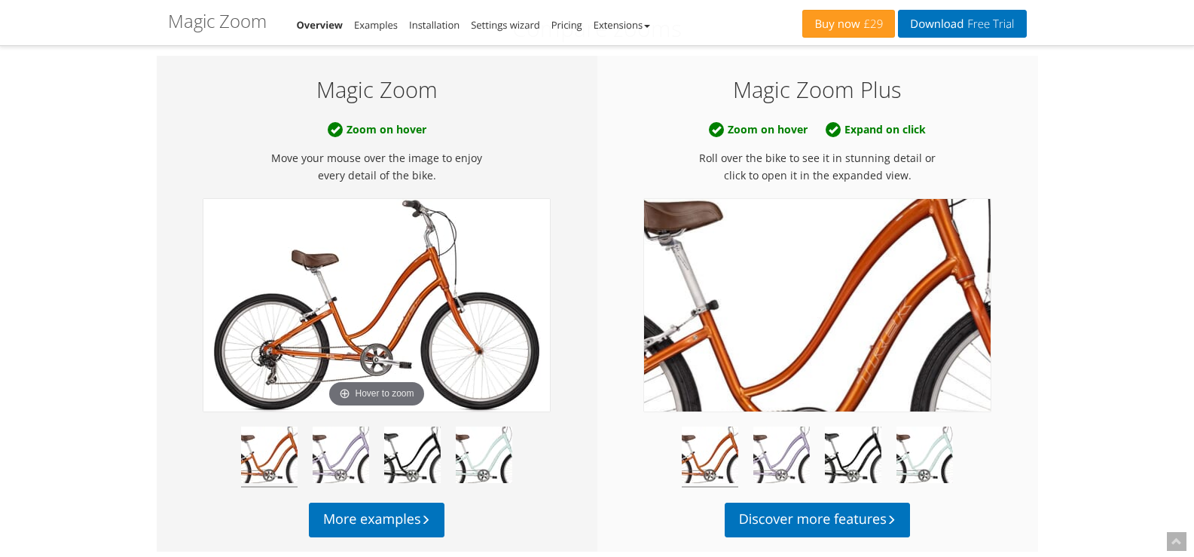
click at [821, 299] on img at bounding box center [817, 305] width 347 height 212
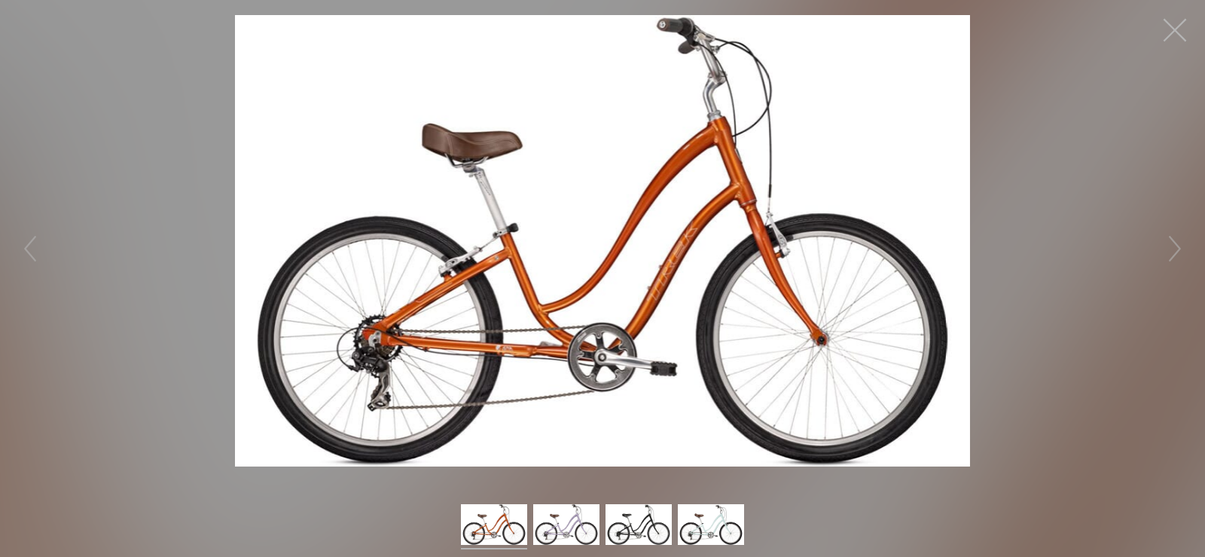
click at [1189, 14] on button "button" at bounding box center [1175, 30] width 45 height 45
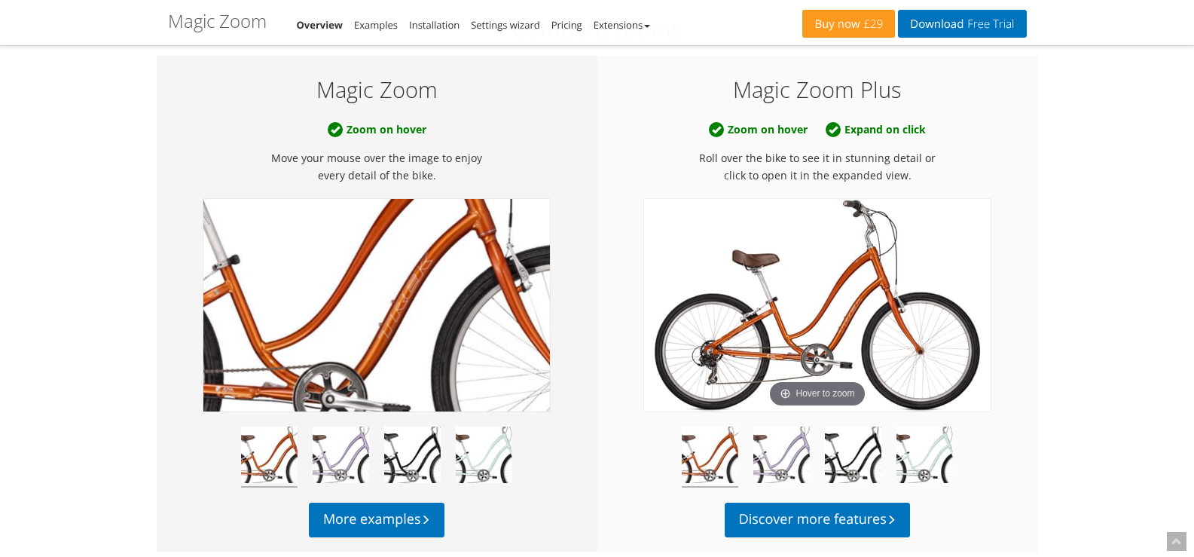
click at [403, 330] on img at bounding box center [376, 305] width 347 height 212
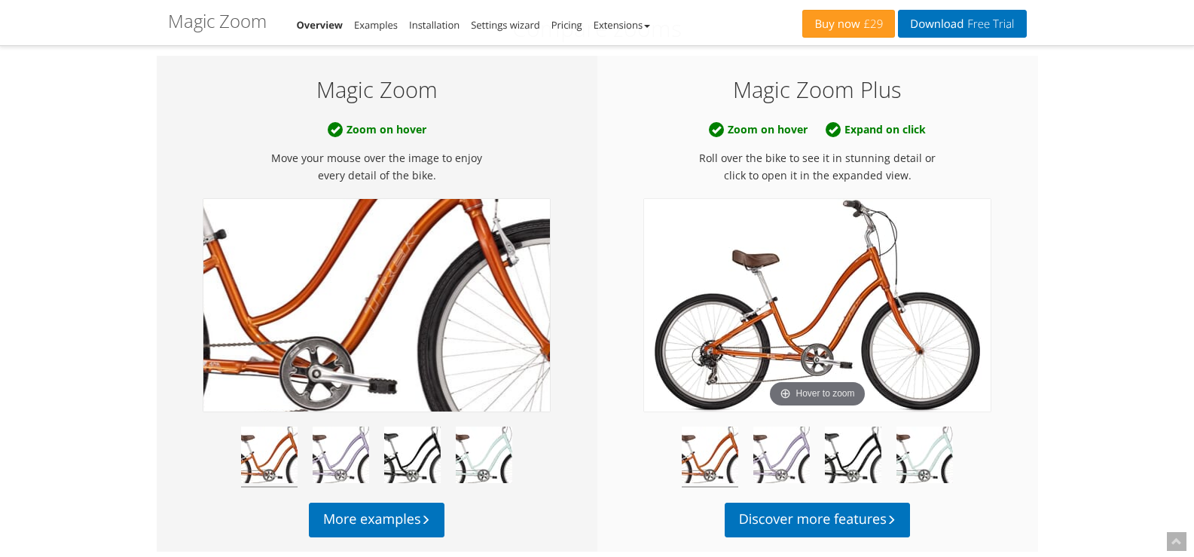
click at [403, 330] on img at bounding box center [376, 305] width 347 height 212
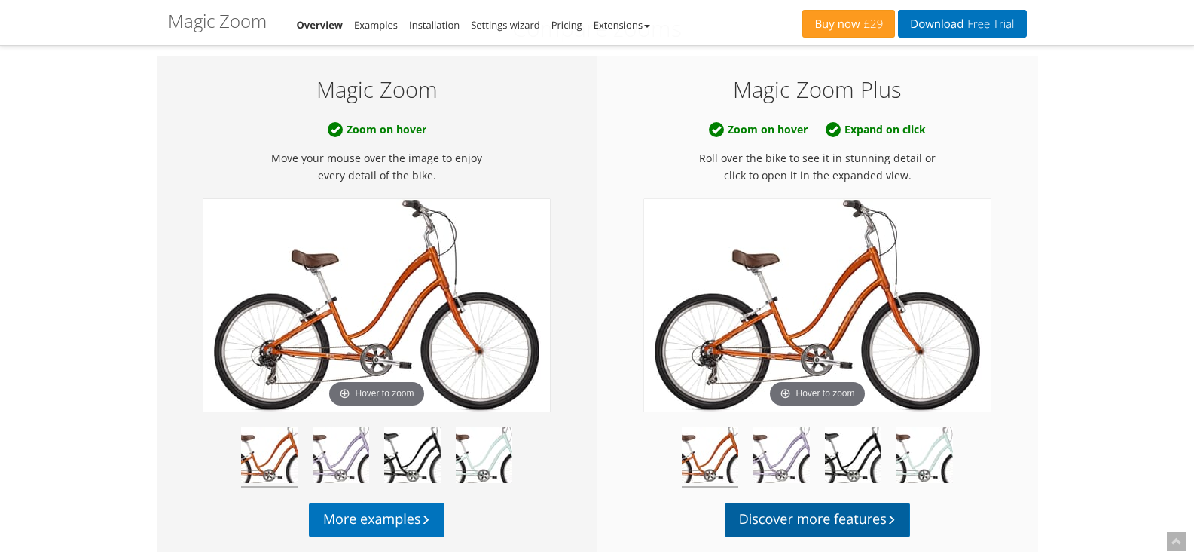
click at [832, 519] on link "Discover more features" at bounding box center [818, 519] width 186 height 35
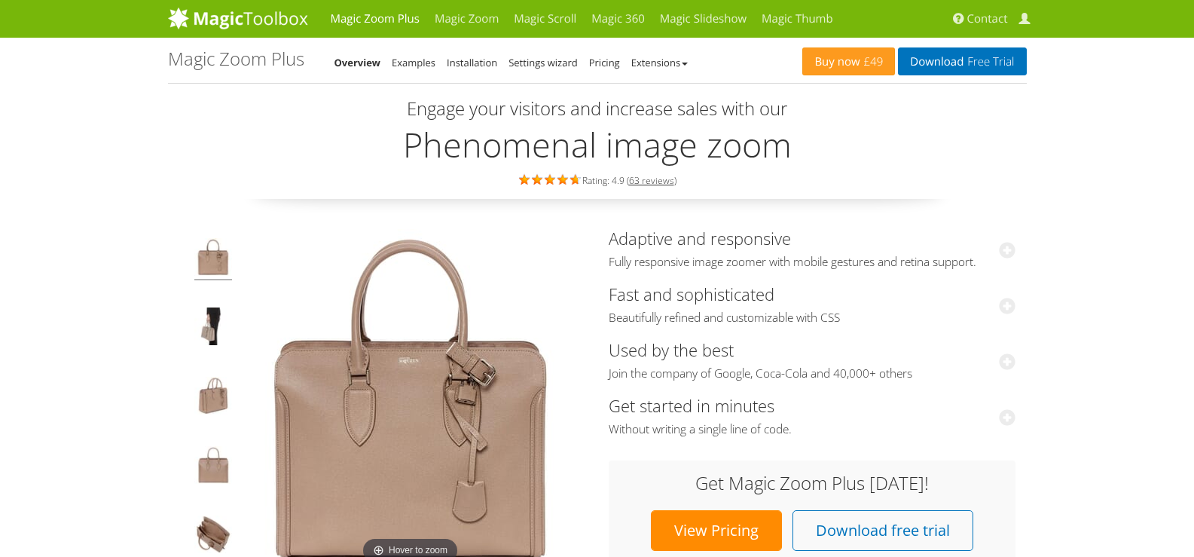
click at [420, 69] on li "Examples" at bounding box center [414, 62] width 44 height 18
click at [418, 60] on link "Examples" at bounding box center [414, 63] width 44 height 14
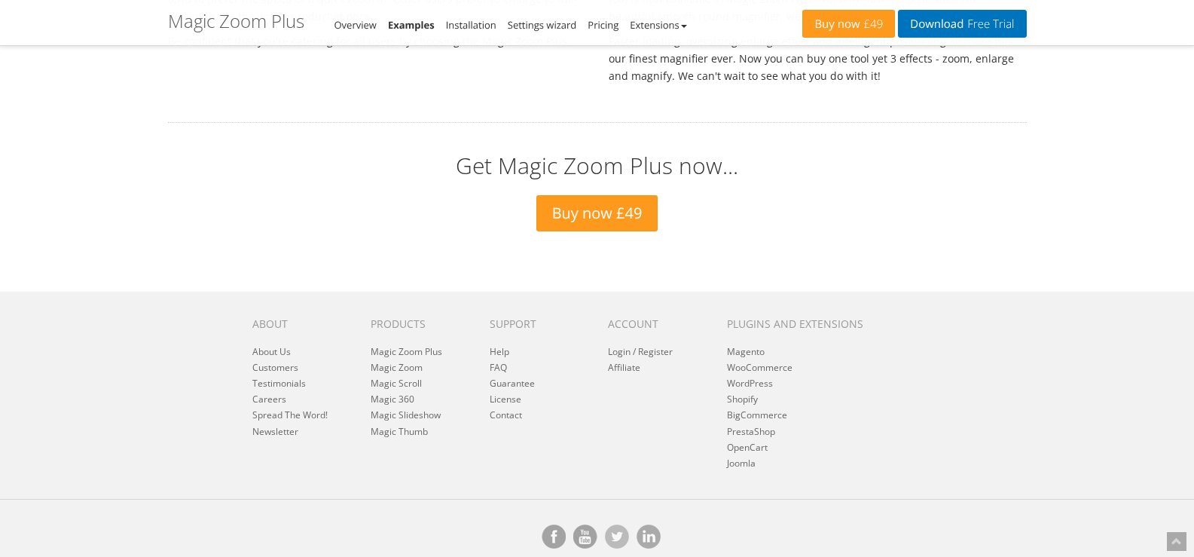
scroll to position [5604, 0]
click at [280, 363] on link "Customers" at bounding box center [275, 366] width 46 height 13
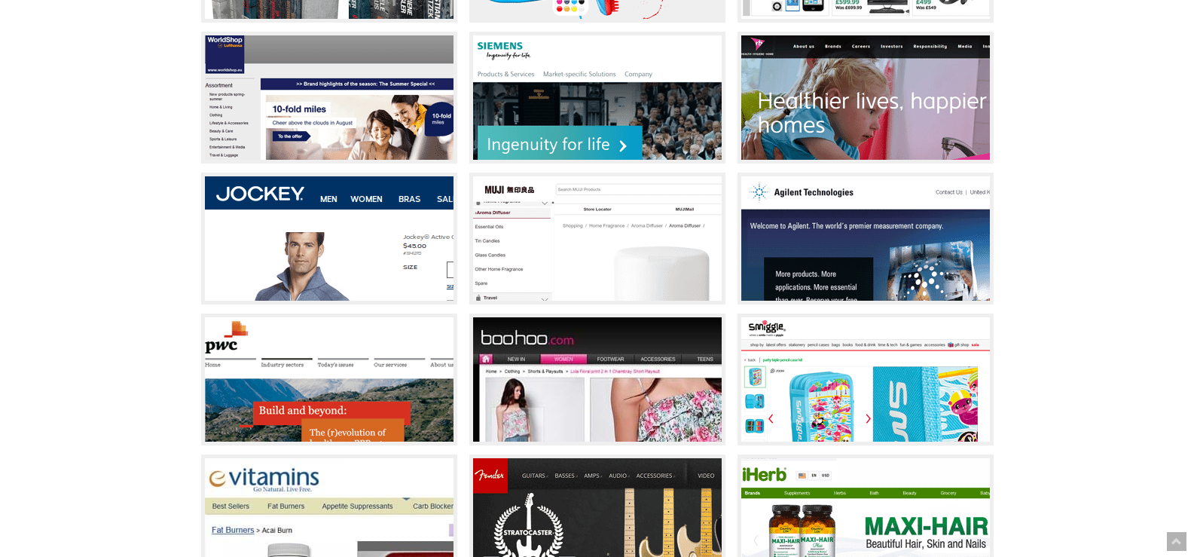
scroll to position [904, 0]
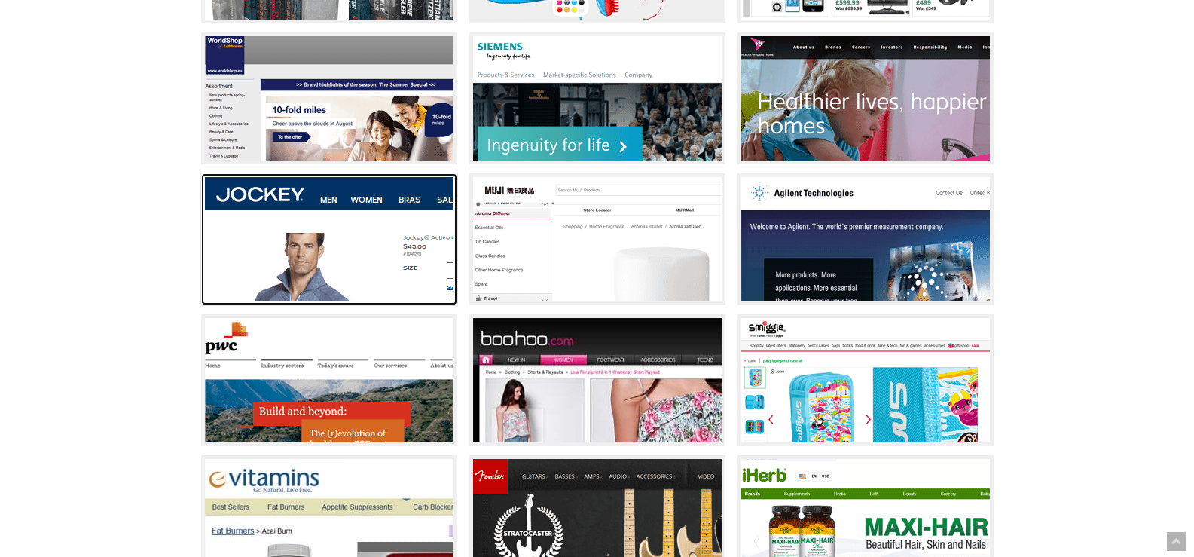
click at [345, 264] on img at bounding box center [329, 239] width 249 height 124
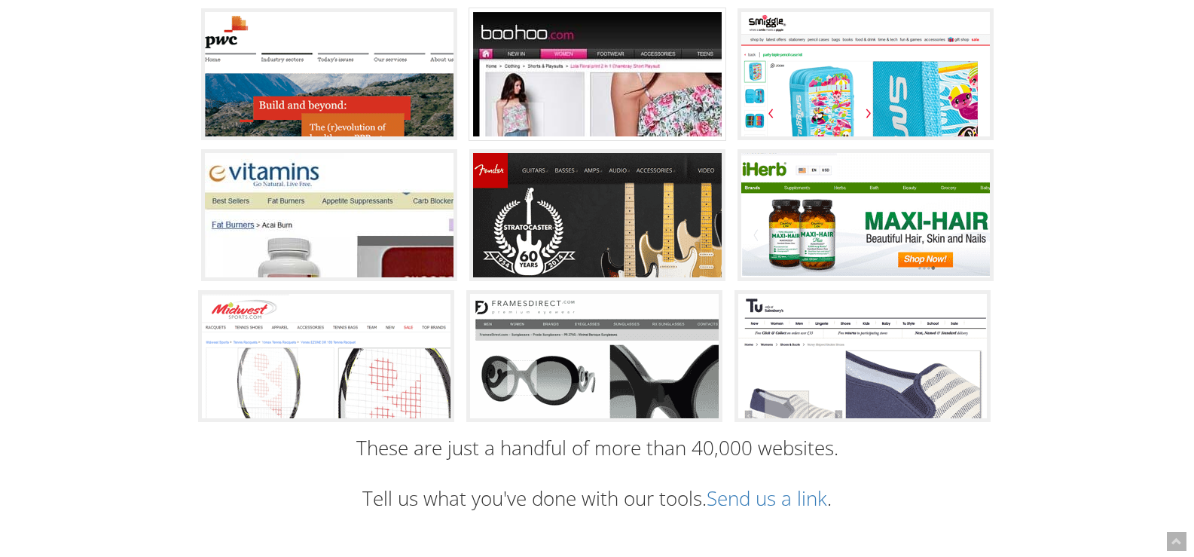
scroll to position [1266, 0]
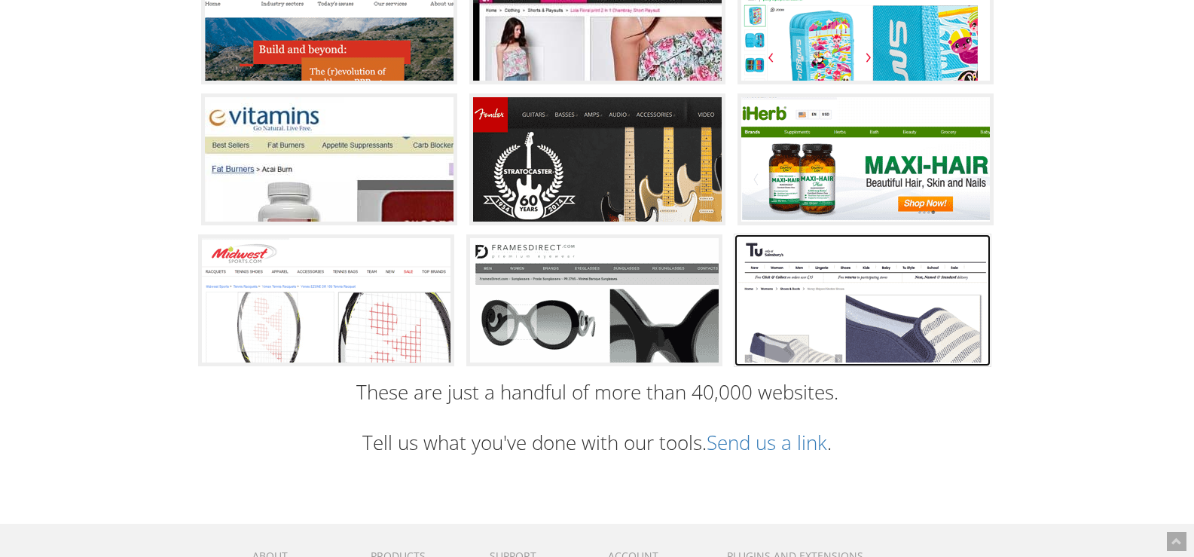
click at [861, 319] on img at bounding box center [862, 300] width 249 height 124
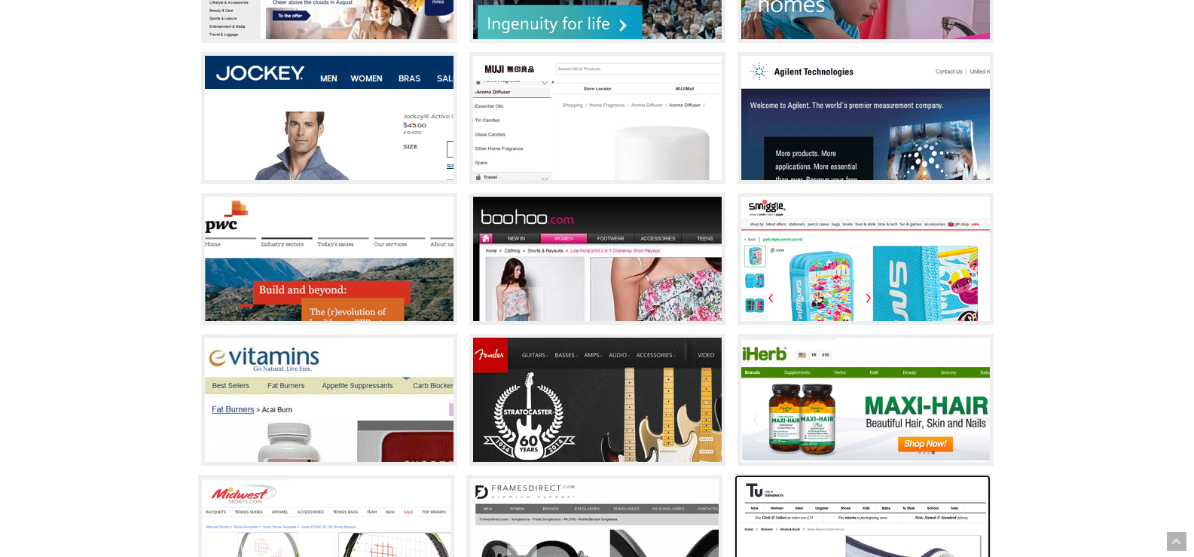
scroll to position [884, 0]
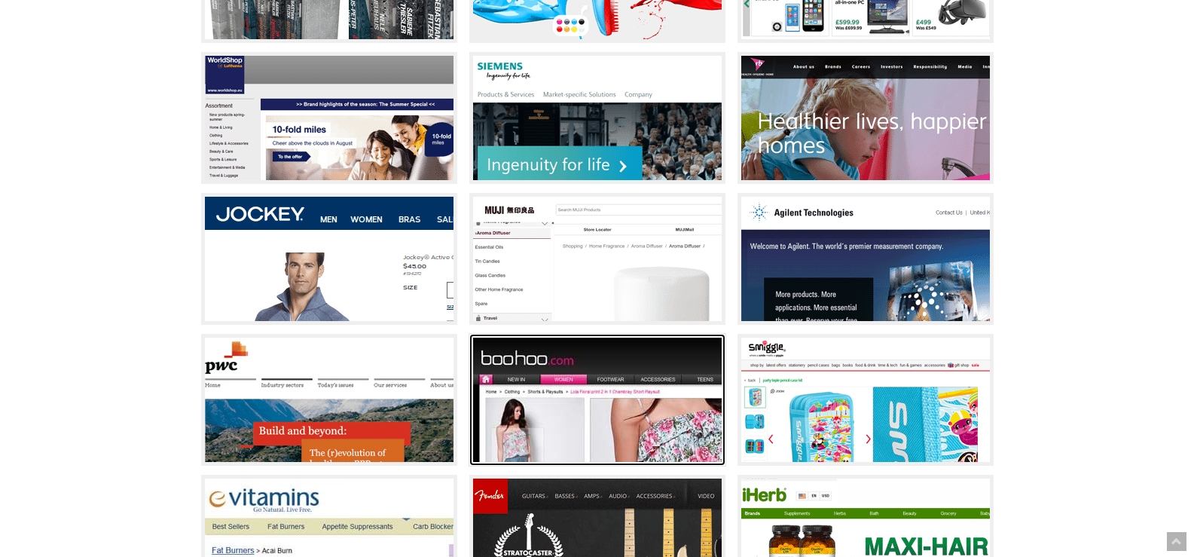
click at [584, 413] on img at bounding box center [597, 399] width 249 height 124
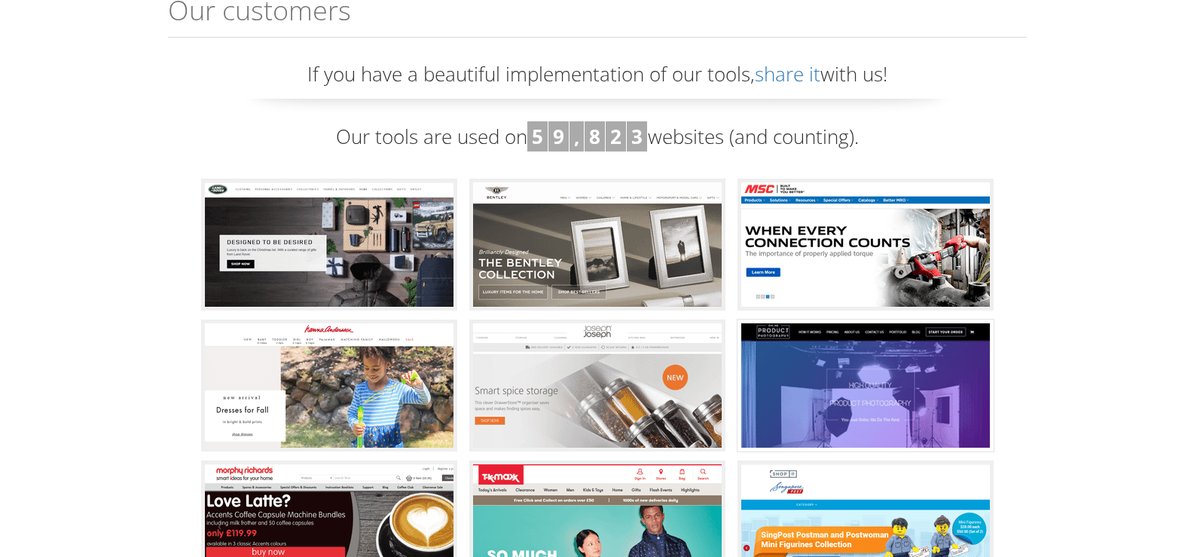
scroll to position [0, 0]
